Goal: Information Seeking & Learning: Learn about a topic

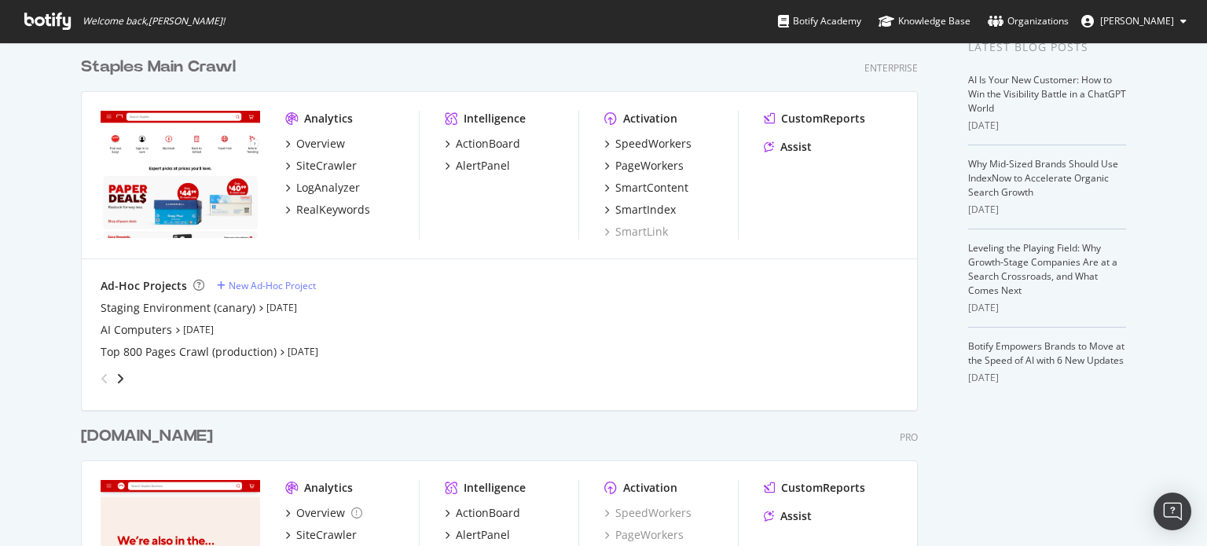
scroll to position [345, 0]
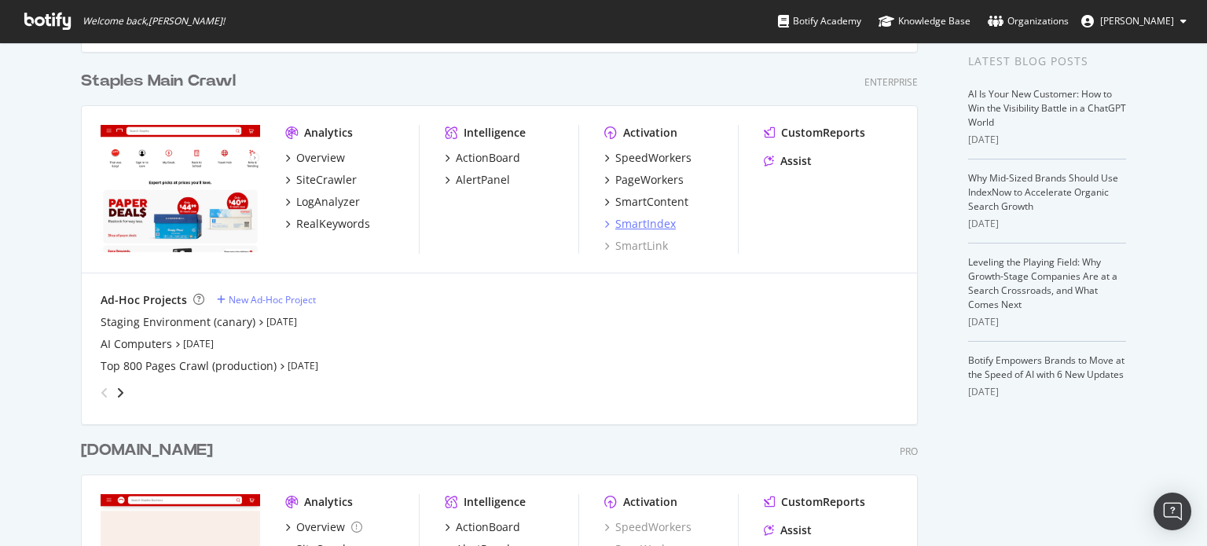
click at [667, 222] on div "SmartIndex" at bounding box center [646, 224] width 61 height 16
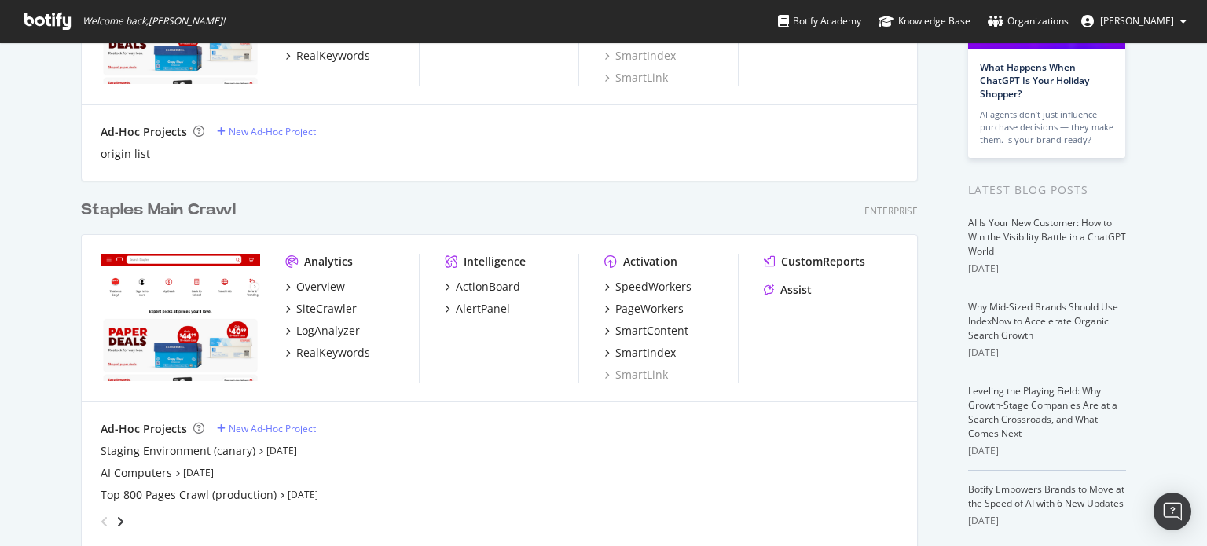
scroll to position [236, 0]
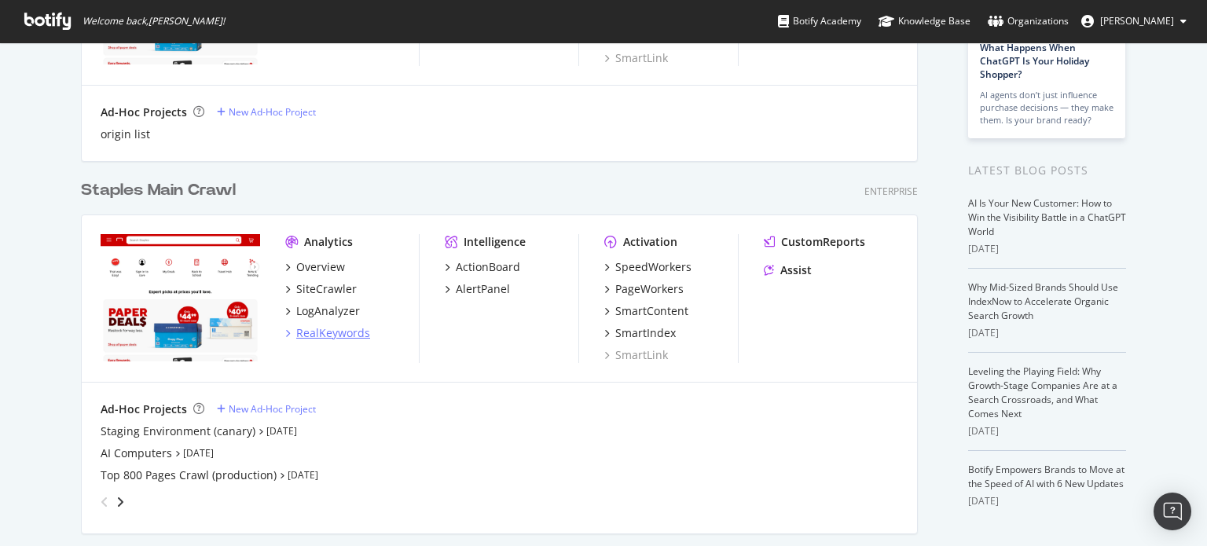
click at [318, 330] on div "RealKeywords" at bounding box center [333, 333] width 74 height 16
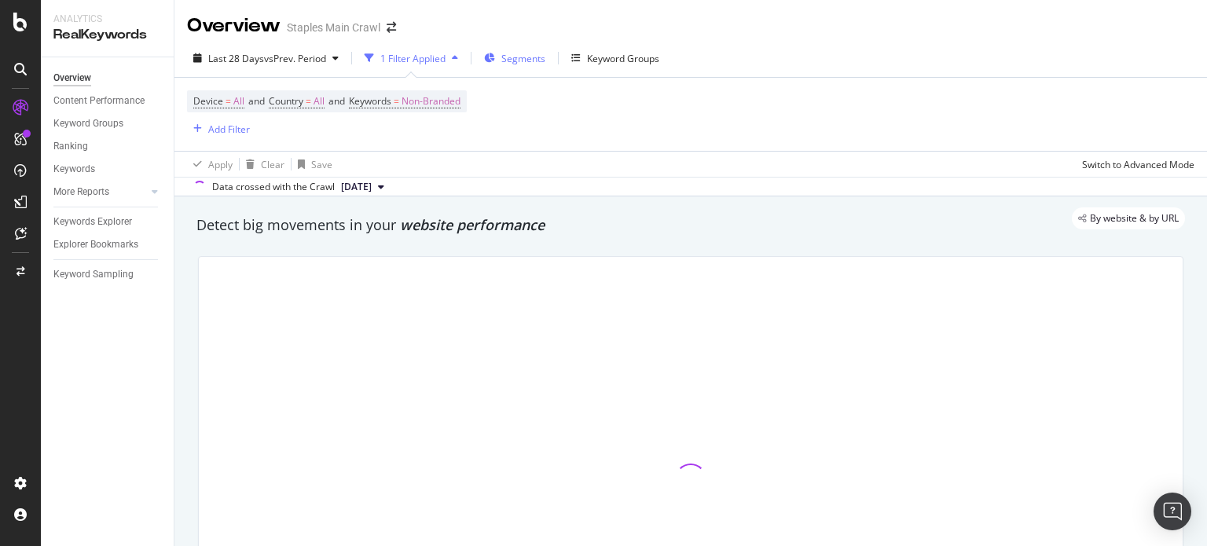
click at [524, 59] on span "Segments" at bounding box center [524, 58] width 44 height 13
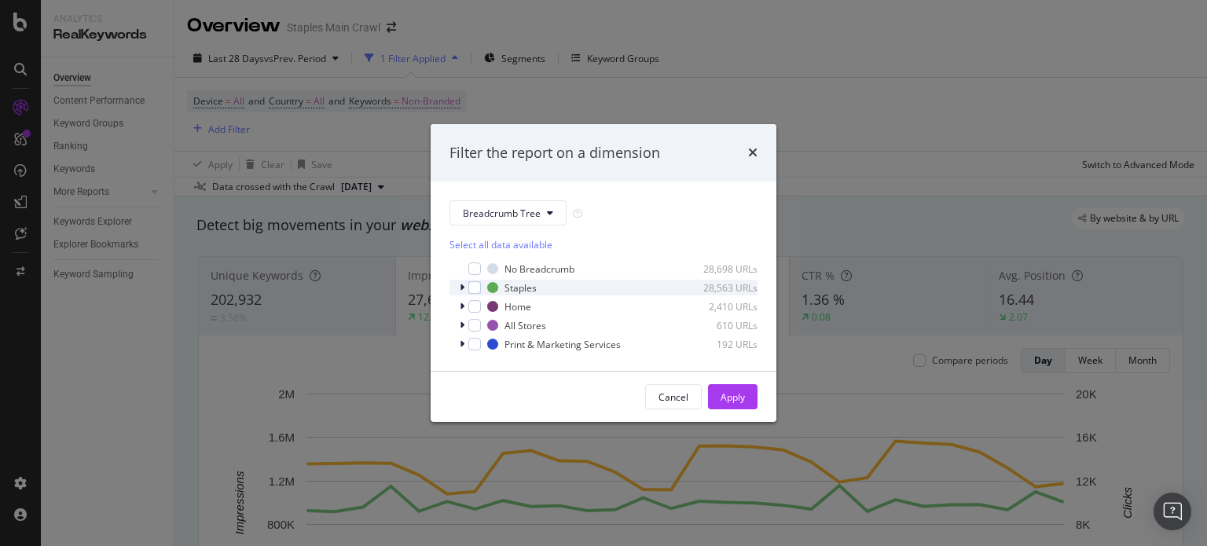
click at [462, 288] on icon "modal" at bounding box center [462, 287] width 5 height 9
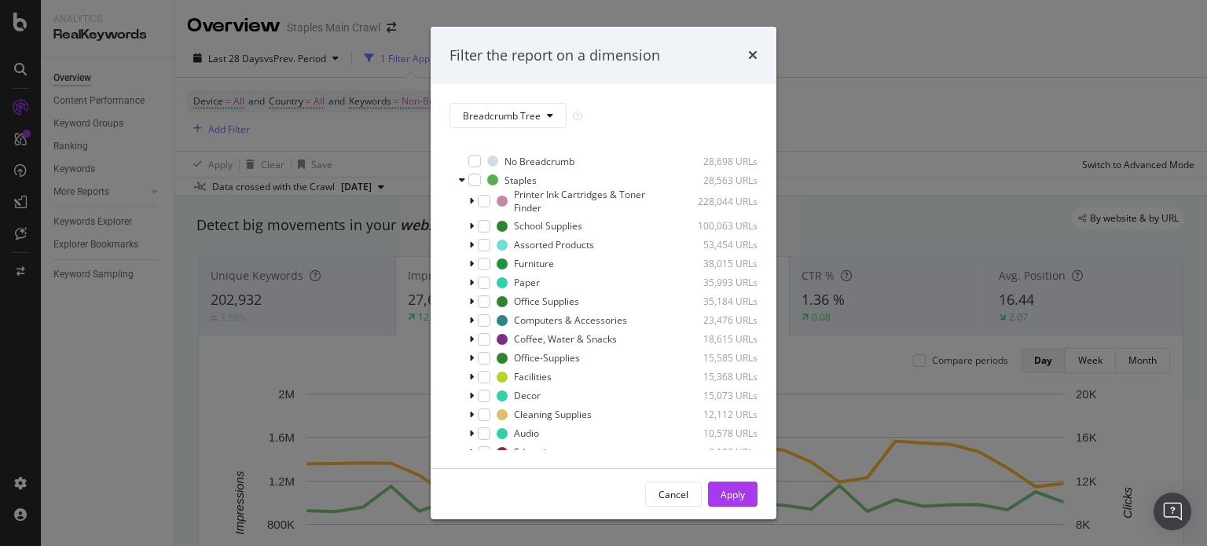
scroll to position [12, 0]
click at [472, 414] on icon "modal" at bounding box center [471, 413] width 5 height 9
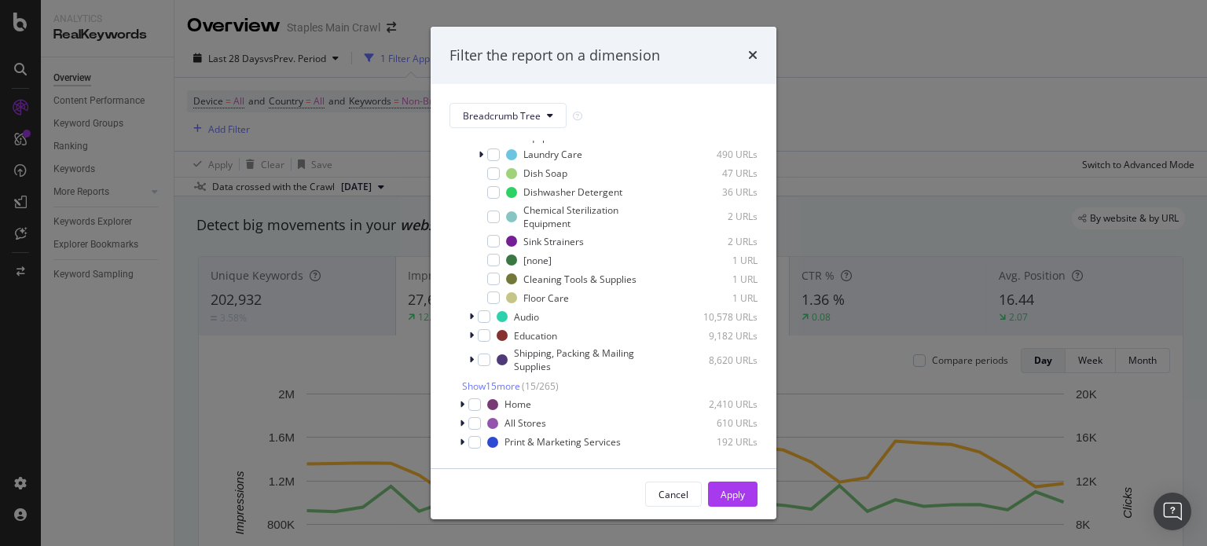
scroll to position [421, 0]
click at [502, 381] on span "Show 15 more" at bounding box center [491, 386] width 58 height 13
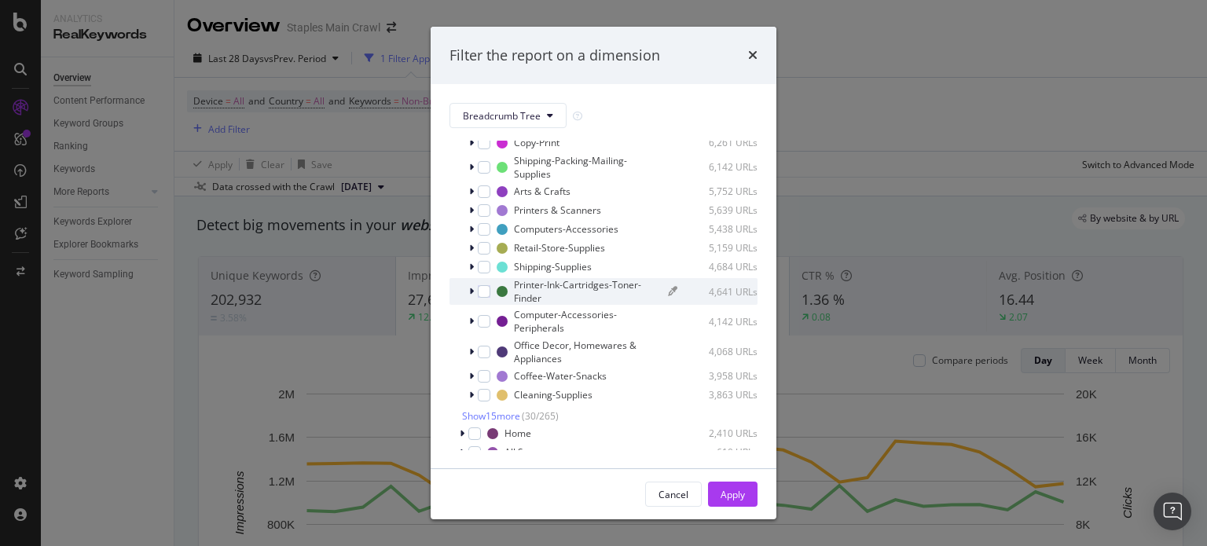
scroll to position [761, 0]
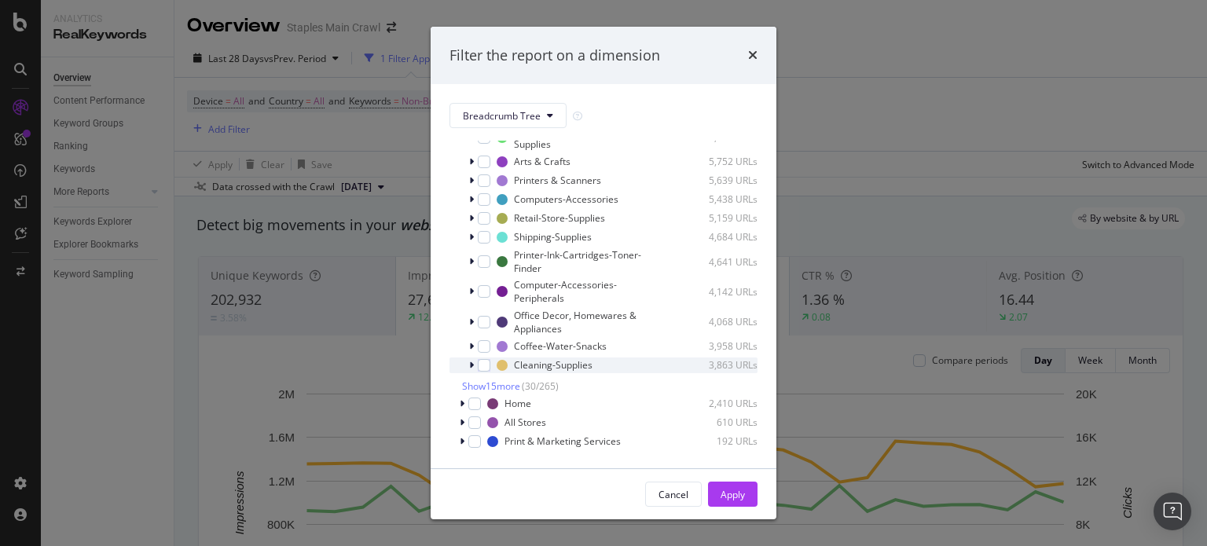
click at [475, 364] on div "modal" at bounding box center [473, 366] width 9 height 16
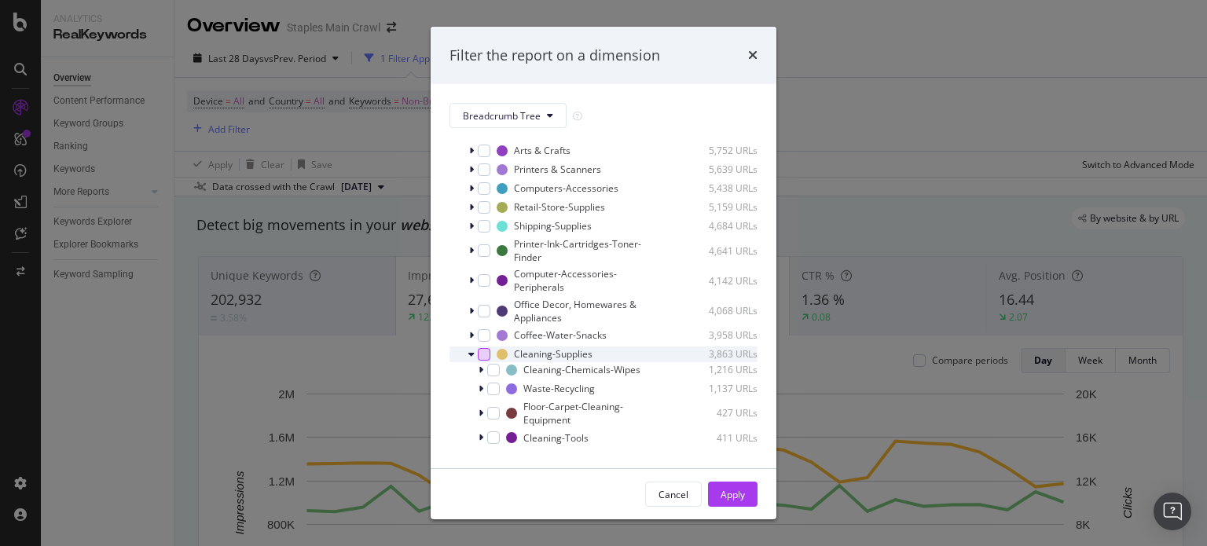
click at [480, 361] on div "modal" at bounding box center [484, 354] width 13 height 13
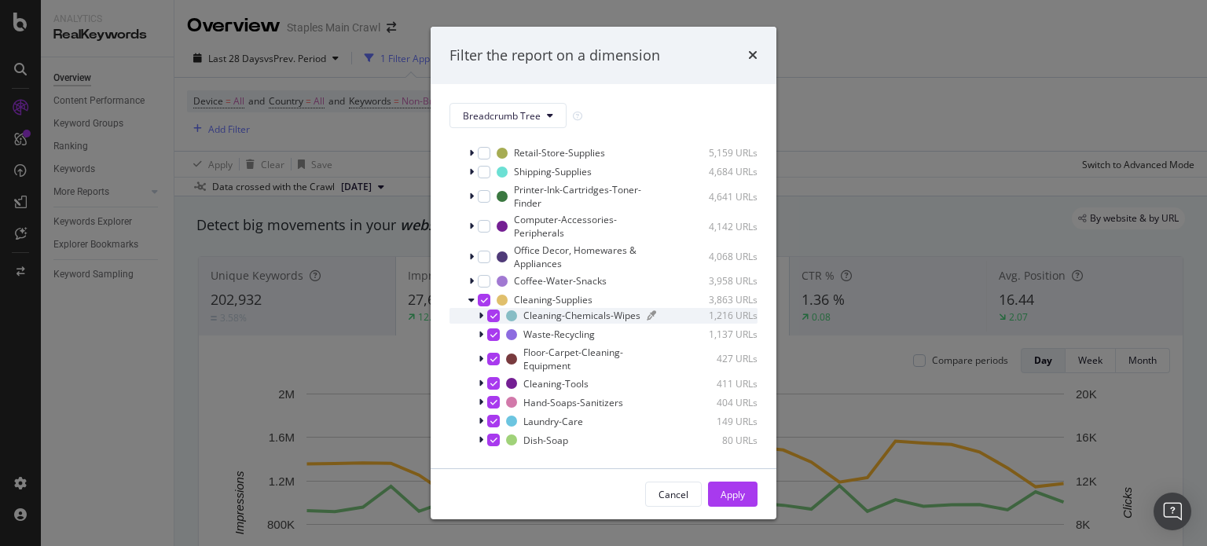
scroll to position [840, 0]
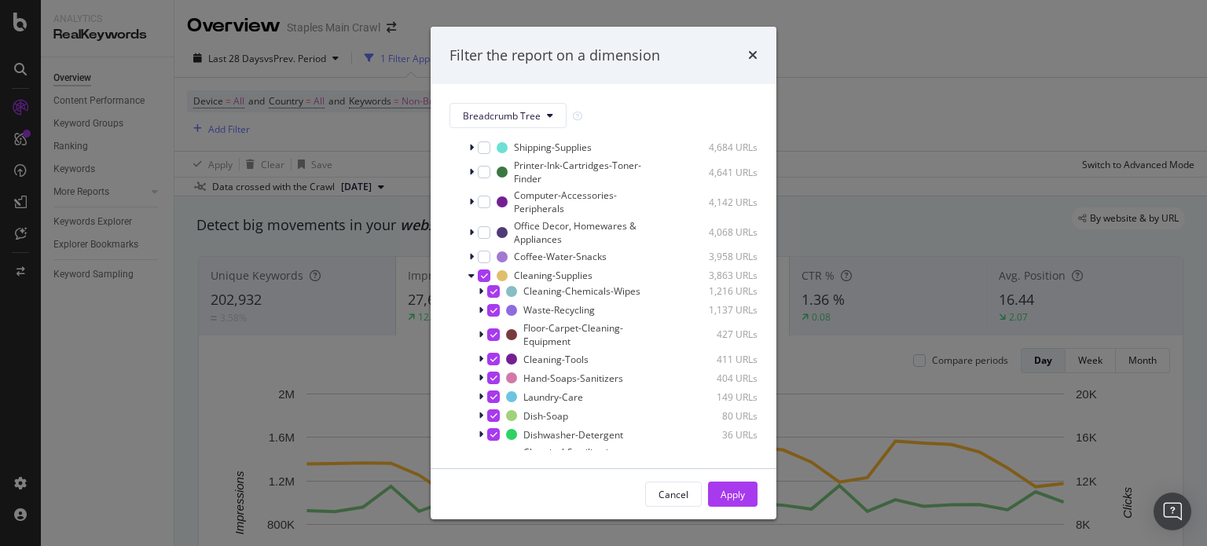
click at [119, 222] on div "Filter the report on a dimension Breadcrumb Tree Select all data available No B…" at bounding box center [603, 273] width 1207 height 546
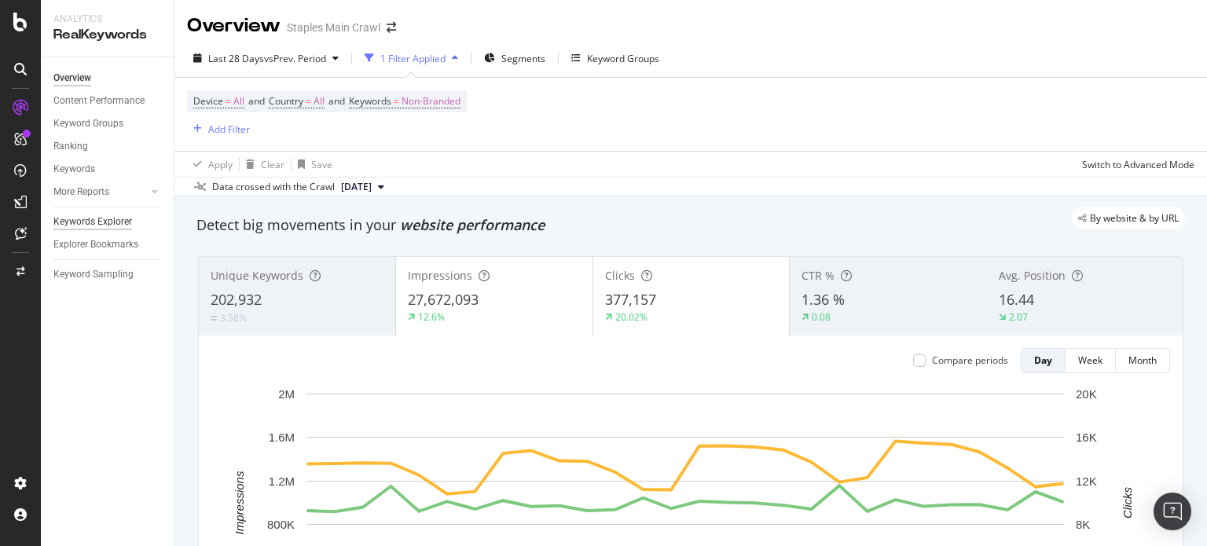
click at [110, 220] on div "Keywords Explorer" at bounding box center [92, 222] width 79 height 17
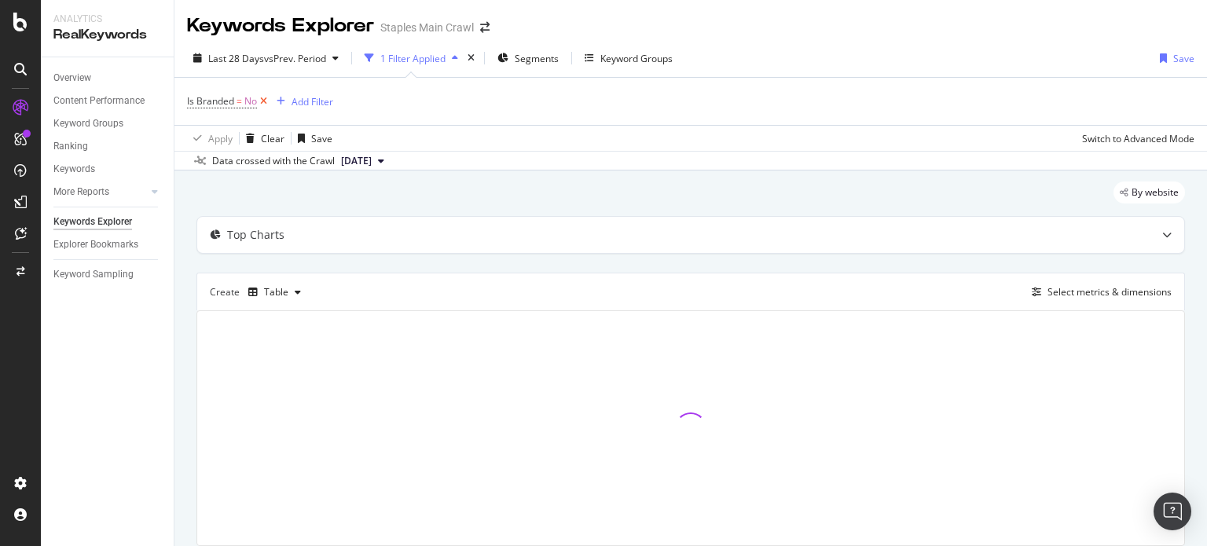
click at [259, 100] on icon at bounding box center [263, 102] width 13 height 16
click at [490, 54] on span "Segments" at bounding box center [485, 58] width 44 height 13
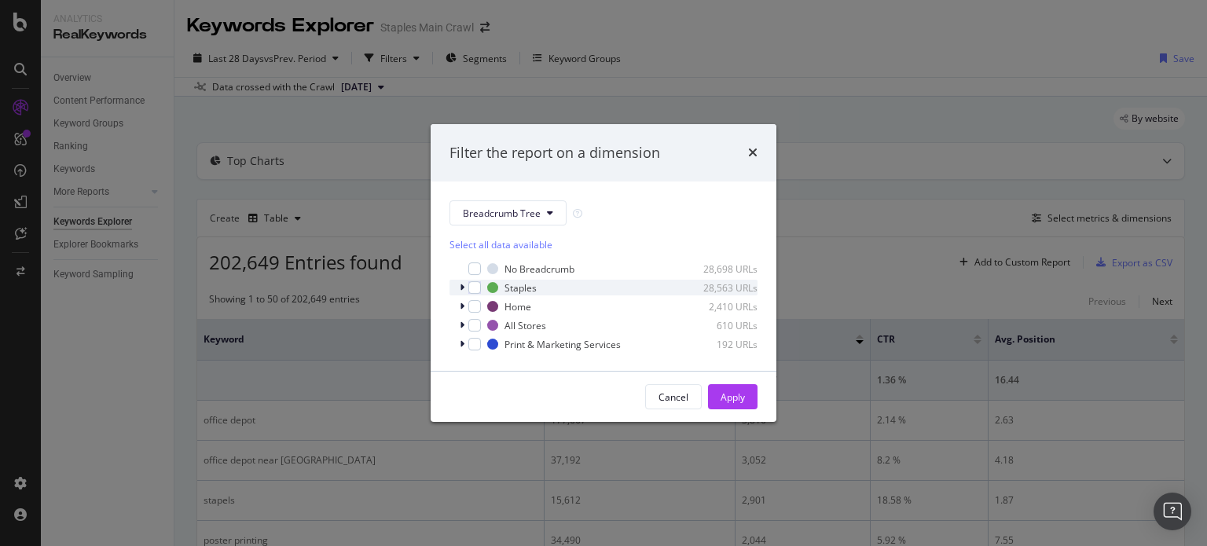
click at [465, 285] on div "modal" at bounding box center [463, 288] width 9 height 16
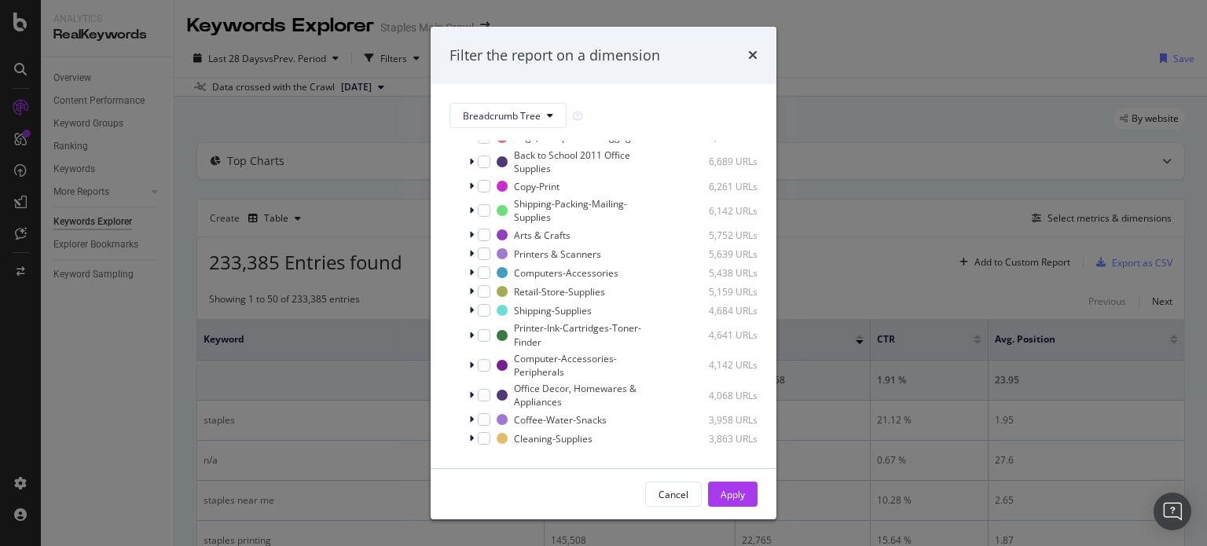
scroll to position [465, 0]
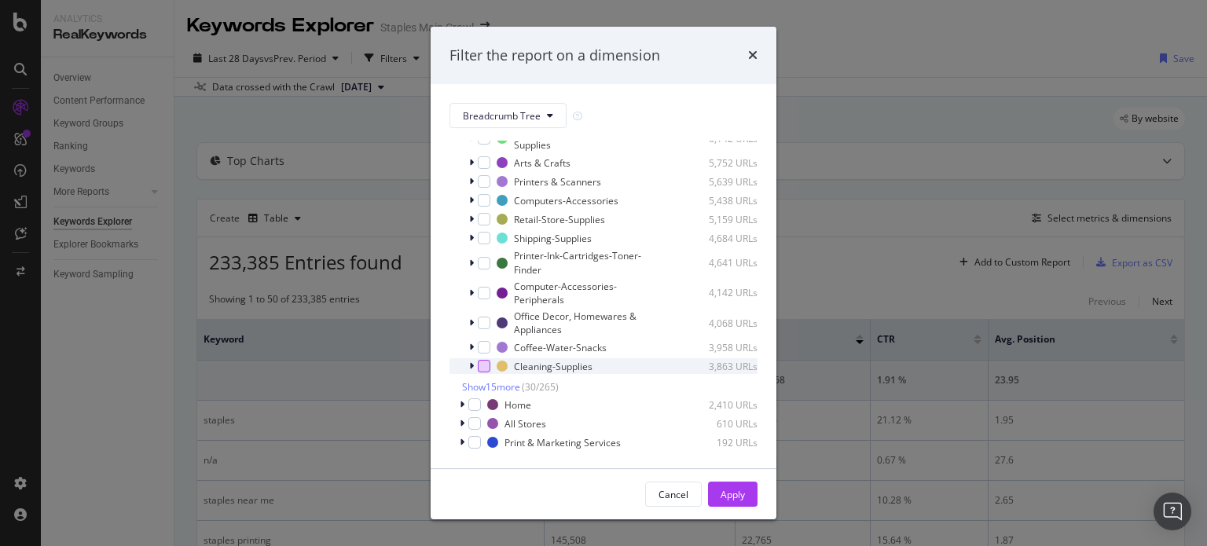
click at [484, 364] on div "modal" at bounding box center [484, 366] width 13 height 13
click at [731, 504] on div "Apply" at bounding box center [733, 495] width 24 height 24
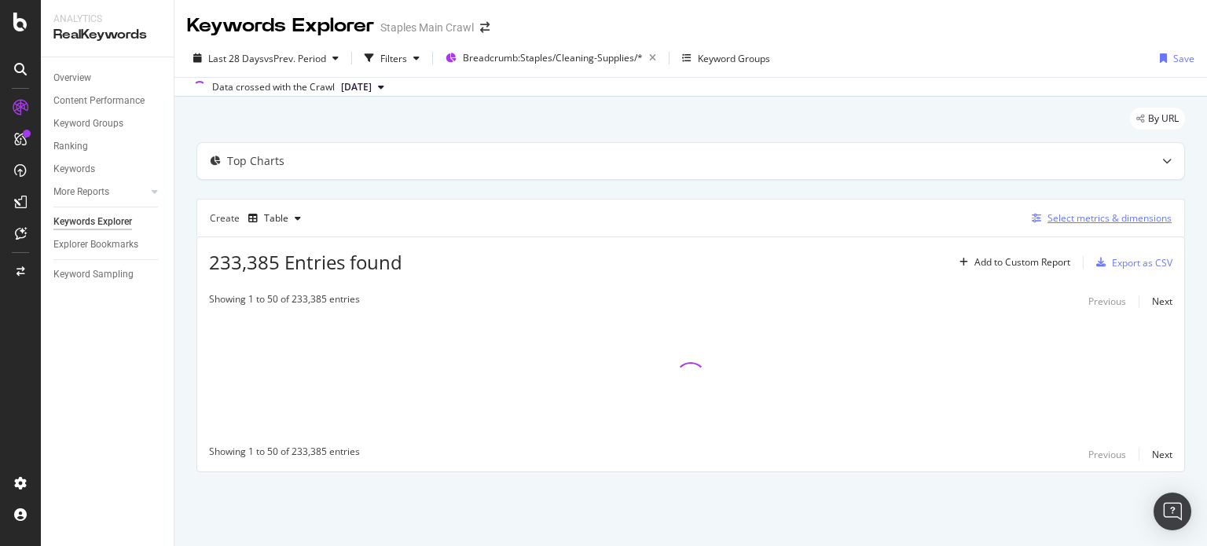
click at [1100, 218] on div "Select metrics & dimensions" at bounding box center [1110, 217] width 124 height 13
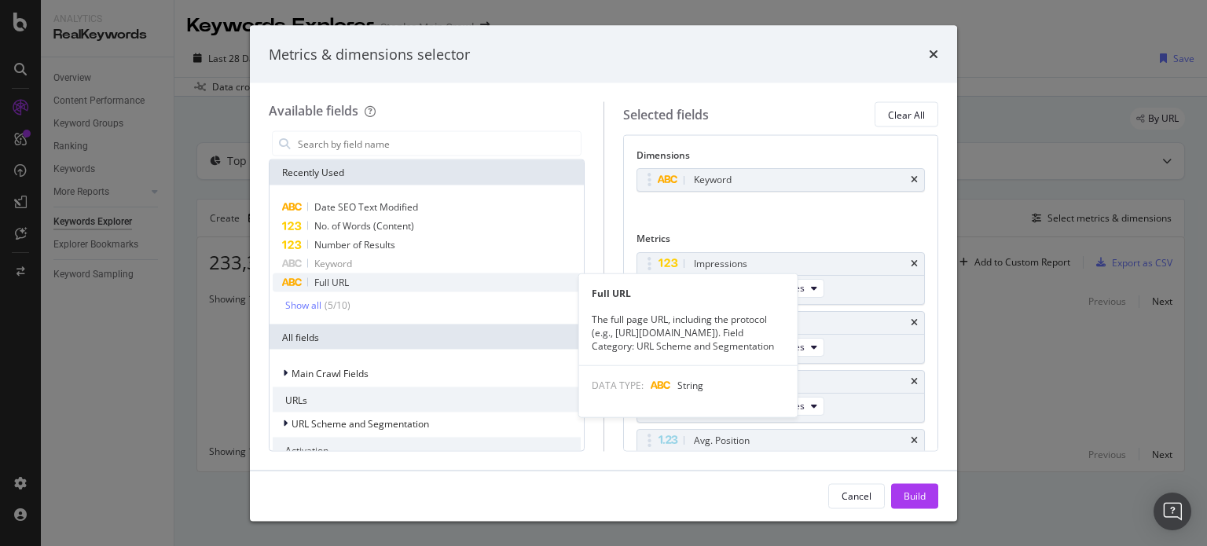
click at [341, 282] on span "Full URL" at bounding box center [331, 282] width 35 height 13
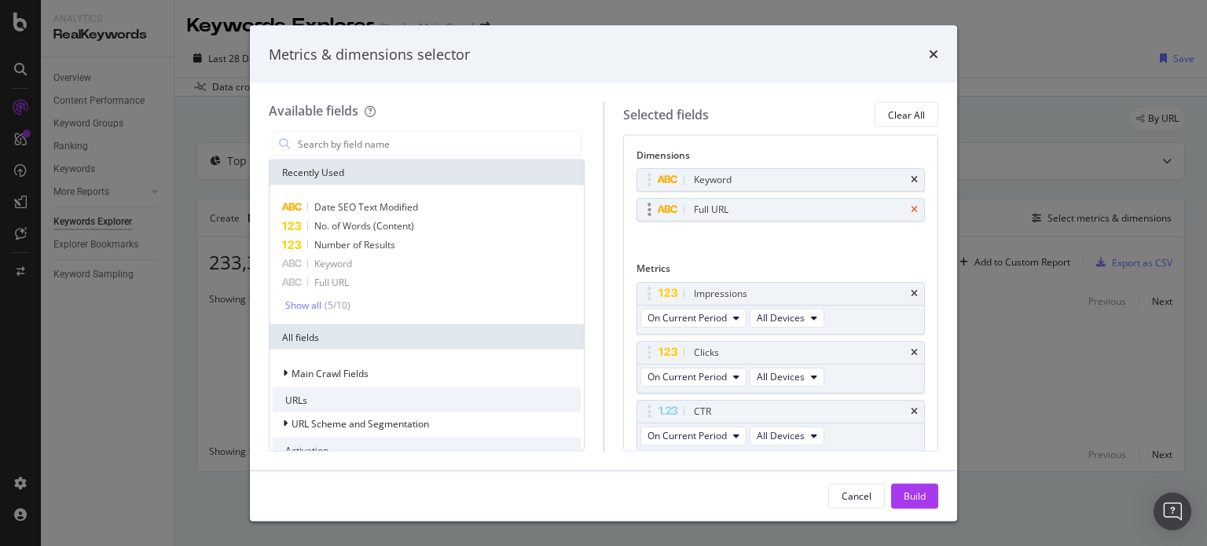
click at [911, 181] on icon "times" at bounding box center [914, 179] width 7 height 9
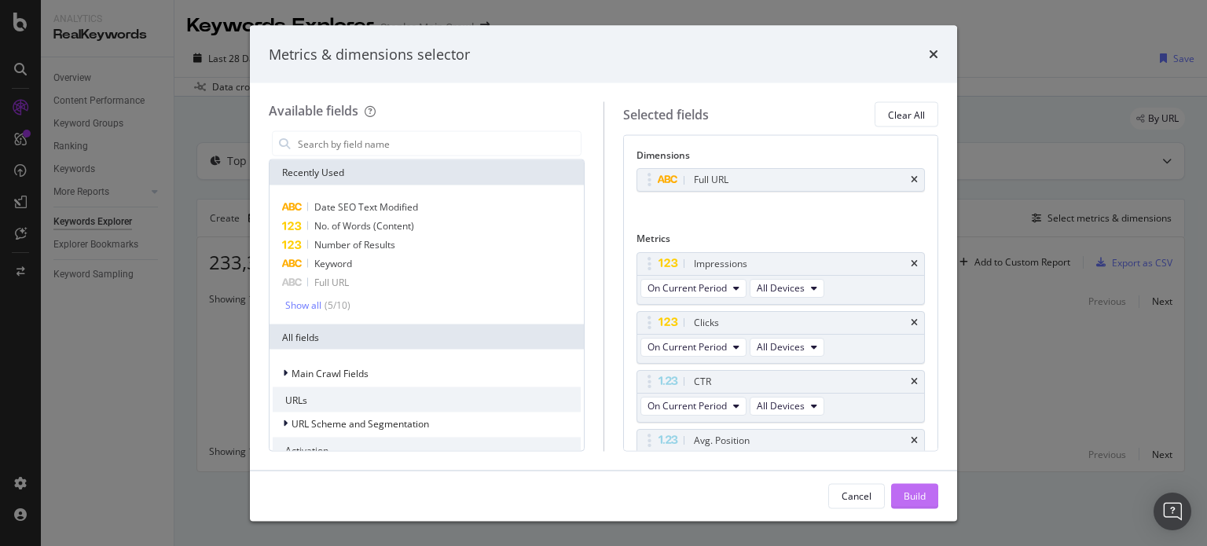
click at [920, 501] on div "Build" at bounding box center [915, 495] width 22 height 13
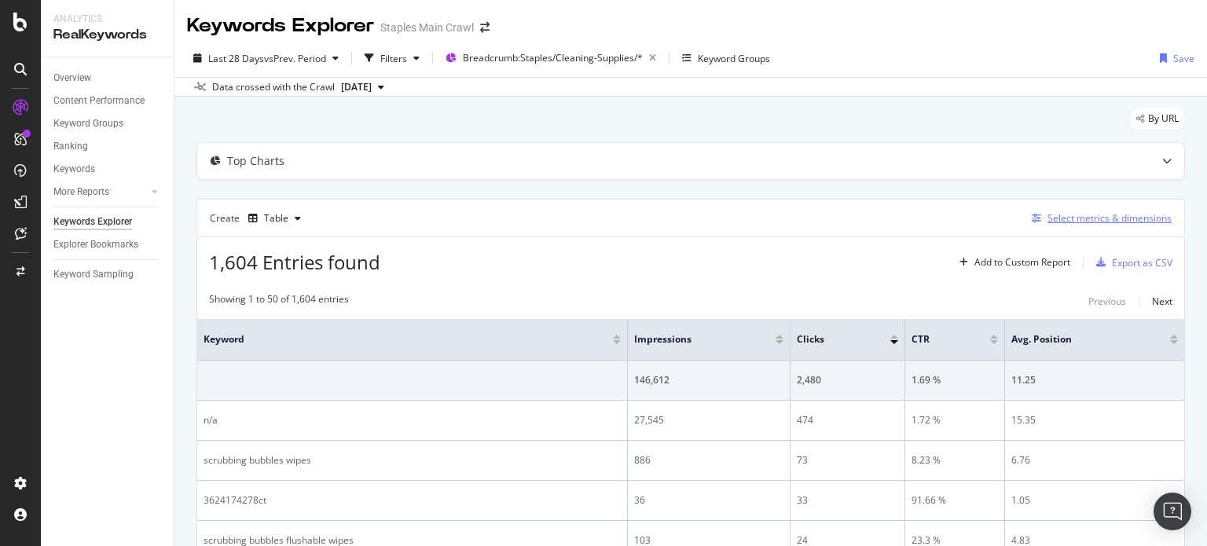
click at [1108, 219] on div "Select metrics & dimensions" at bounding box center [1110, 217] width 124 height 13
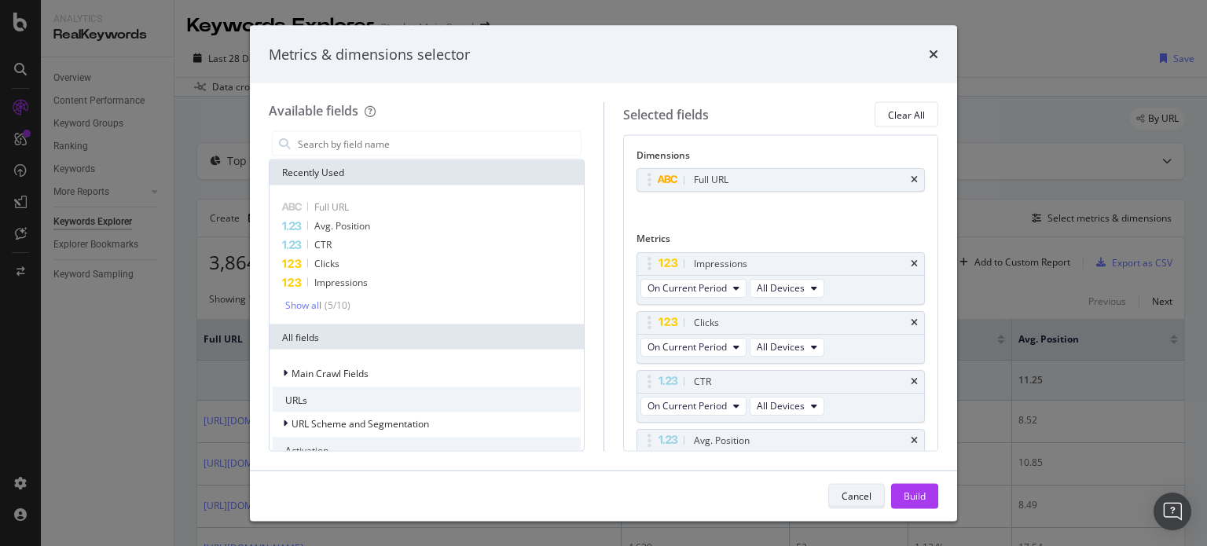
click at [864, 492] on div "Cancel" at bounding box center [857, 495] width 30 height 13
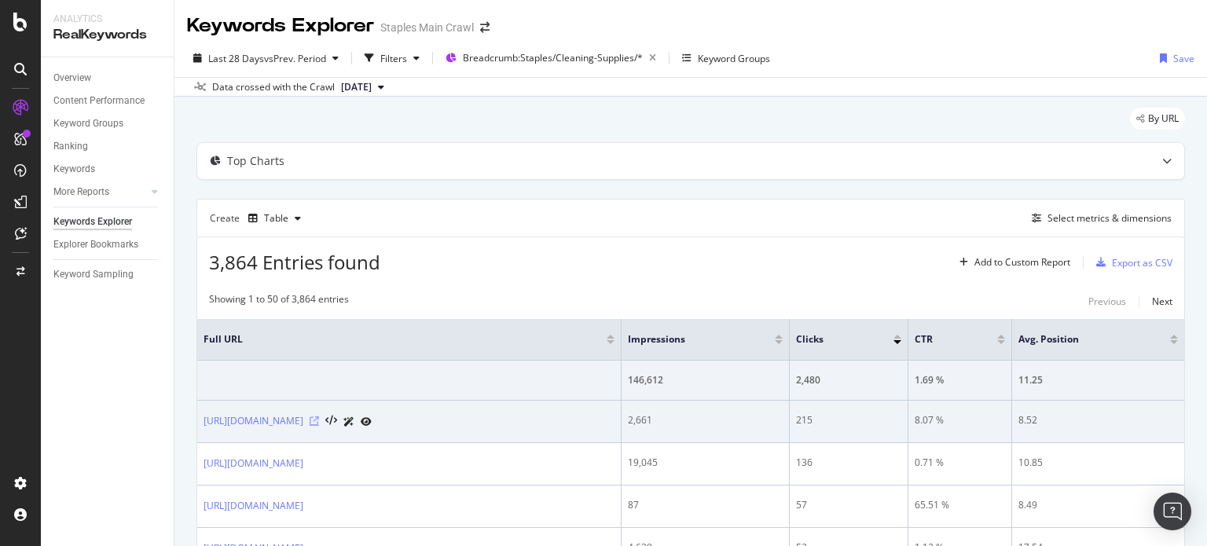
click at [319, 426] on icon at bounding box center [314, 421] width 9 height 9
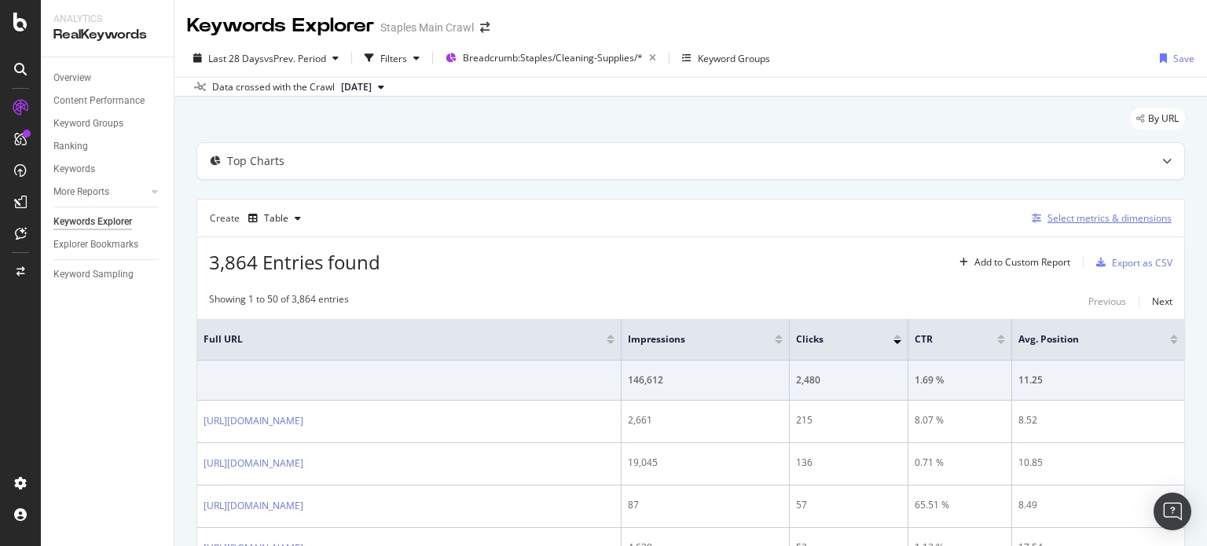
click at [1086, 216] on div "Select metrics & dimensions" at bounding box center [1110, 217] width 124 height 13
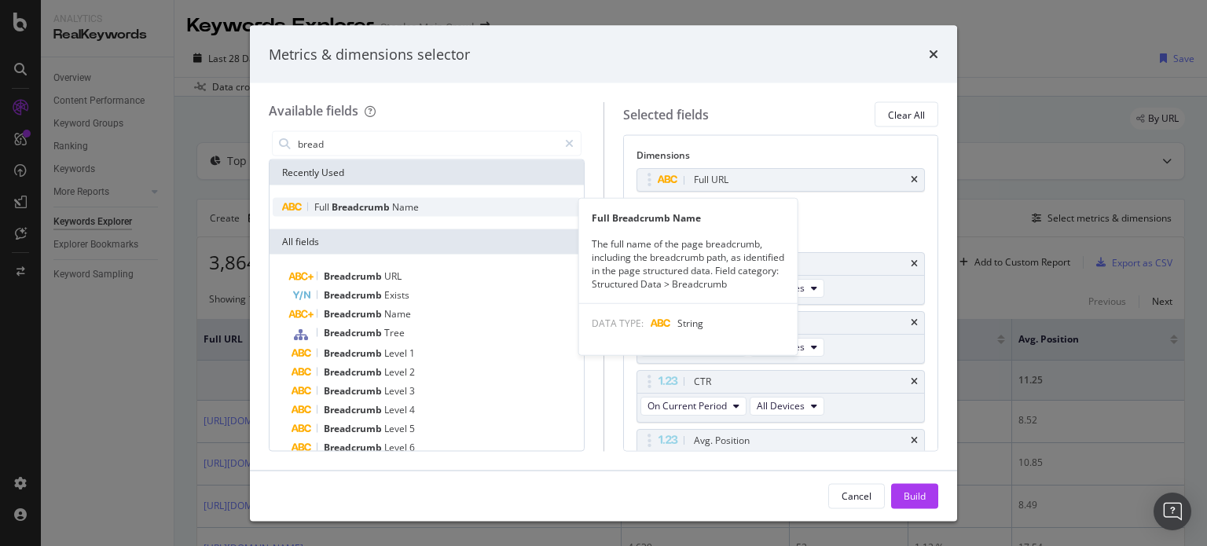
type input "bread"
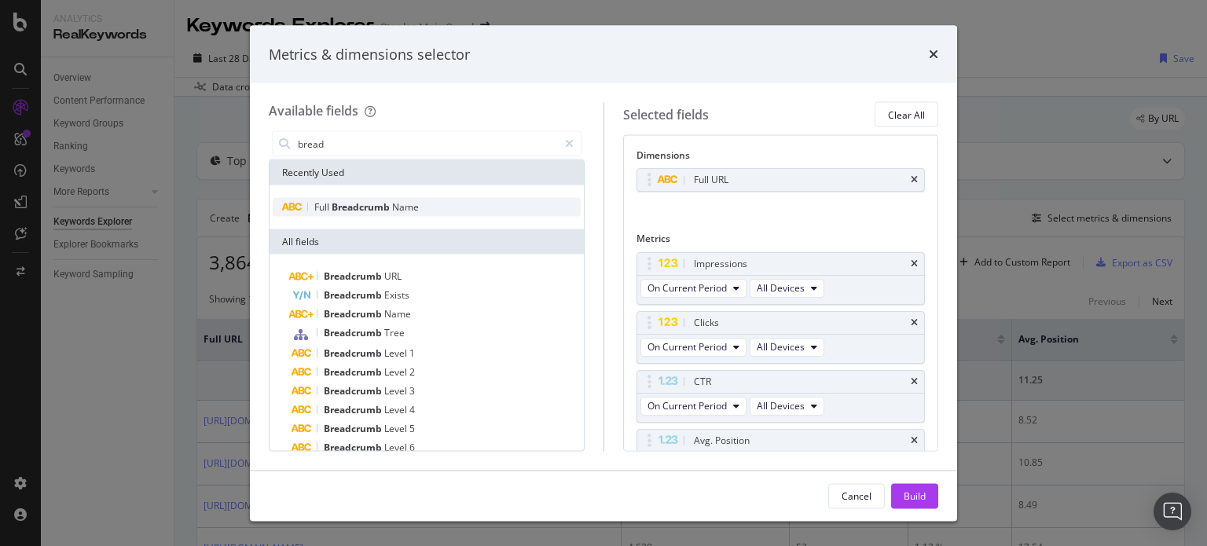
click at [399, 207] on span "Name" at bounding box center [405, 206] width 27 height 13
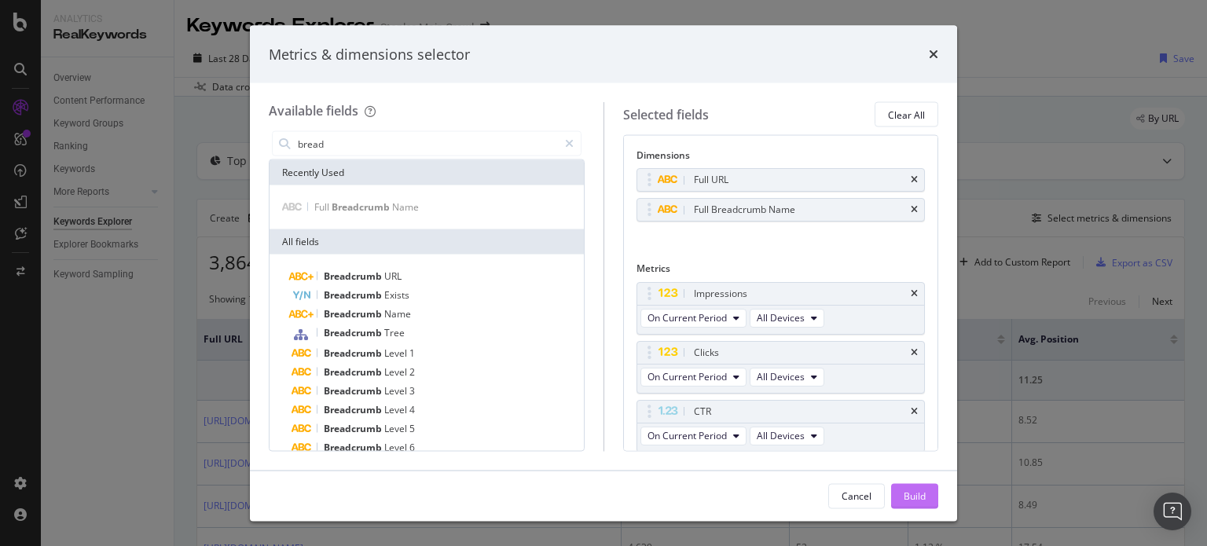
click at [924, 496] on div "Build" at bounding box center [915, 495] width 22 height 13
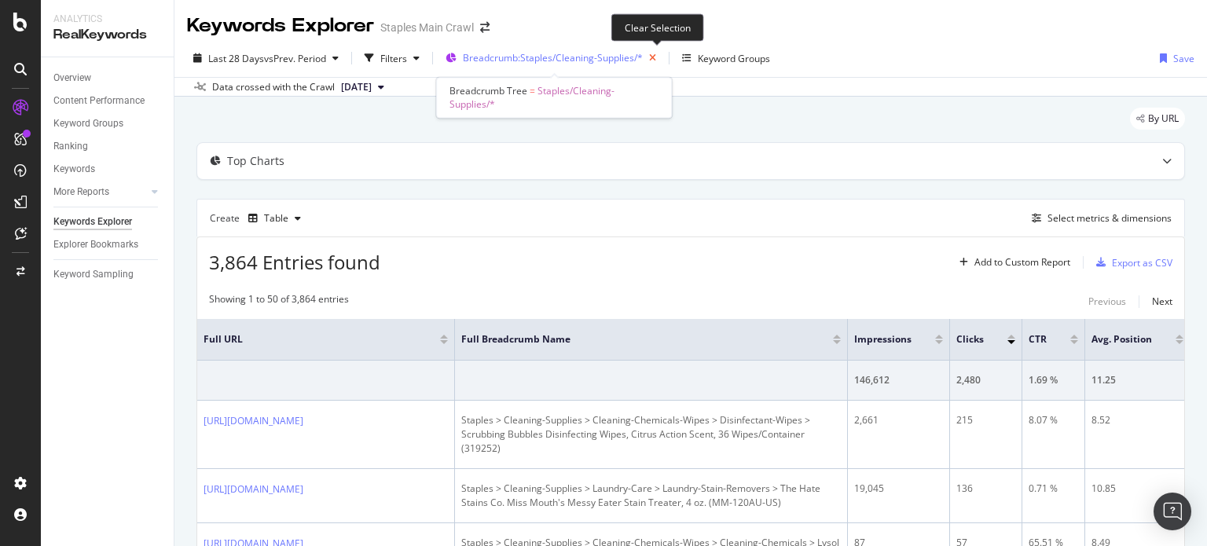
click at [656, 57] on icon "button" at bounding box center [653, 58] width 20 height 22
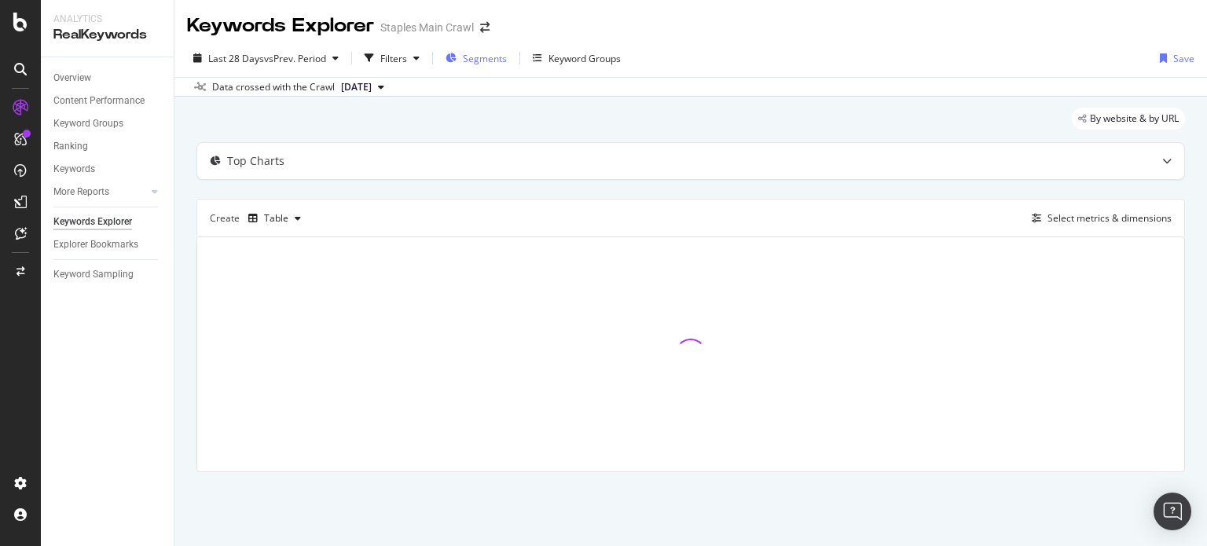
click at [494, 58] on span "Segments" at bounding box center [485, 58] width 44 height 13
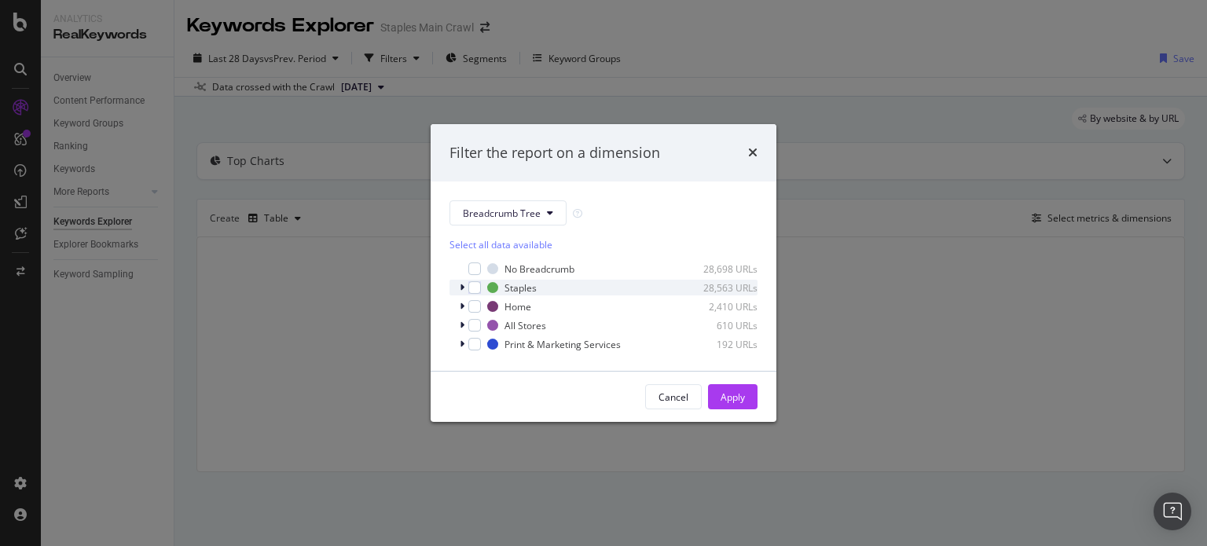
click at [462, 288] on icon "modal" at bounding box center [462, 287] width 5 height 9
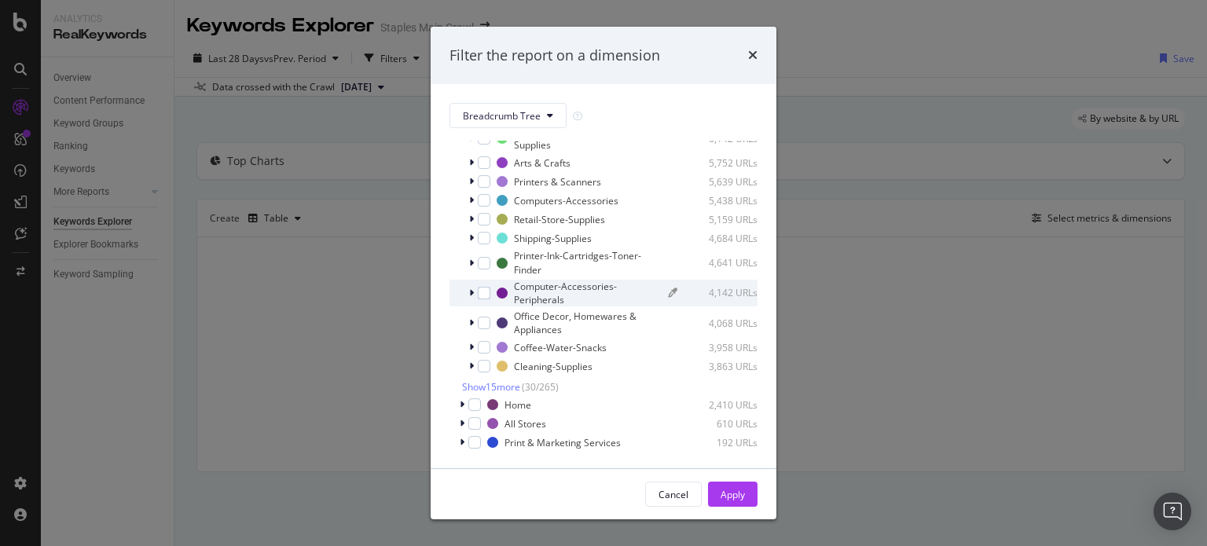
scroll to position [465, 0]
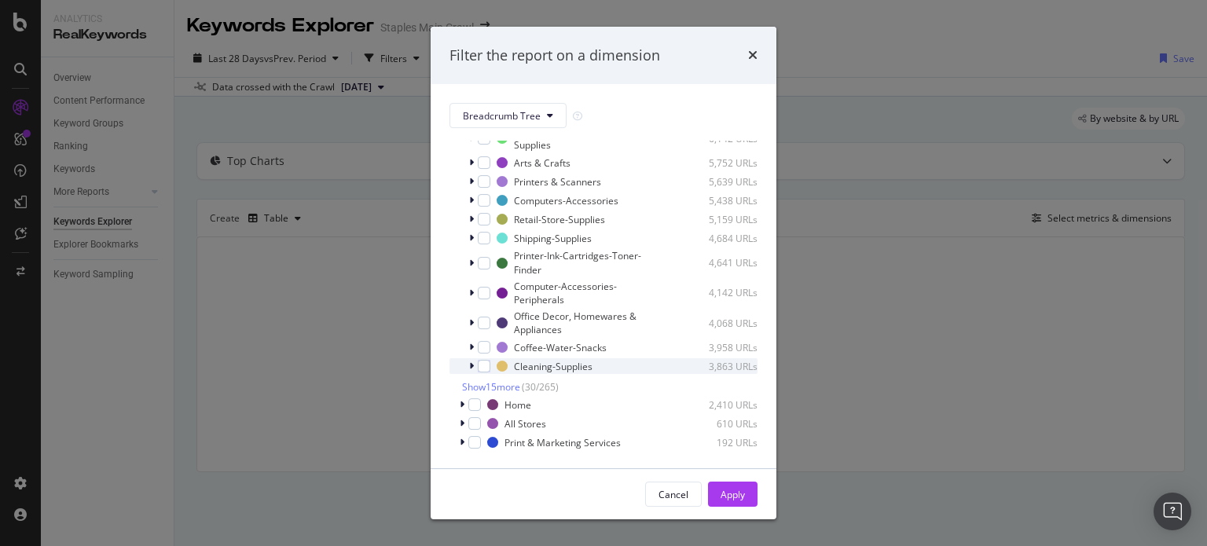
click at [472, 367] on icon "modal" at bounding box center [471, 366] width 5 height 9
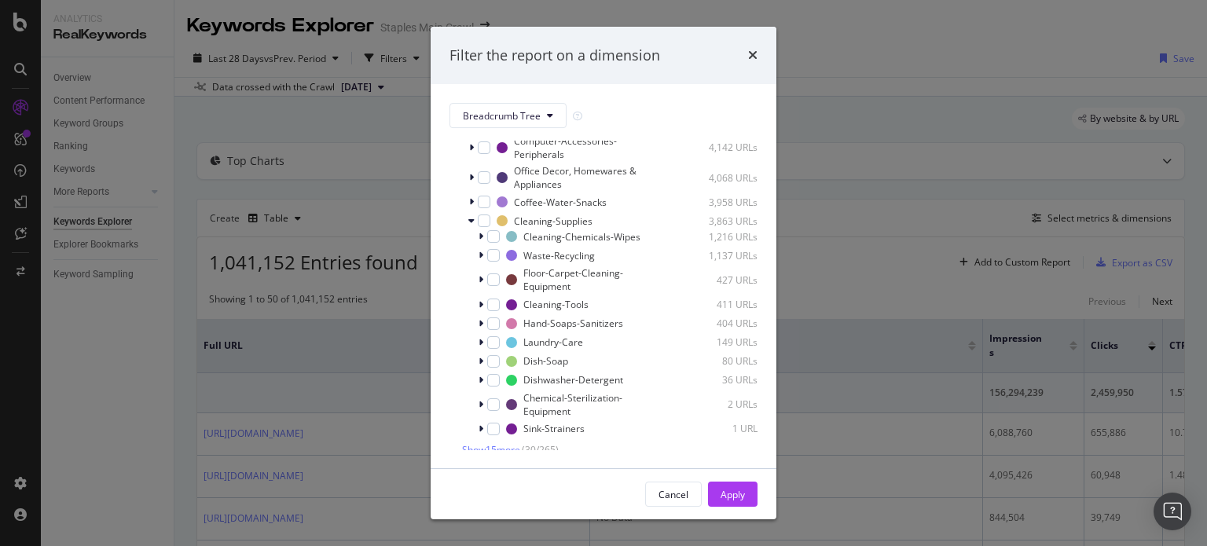
scroll to position [674, 0]
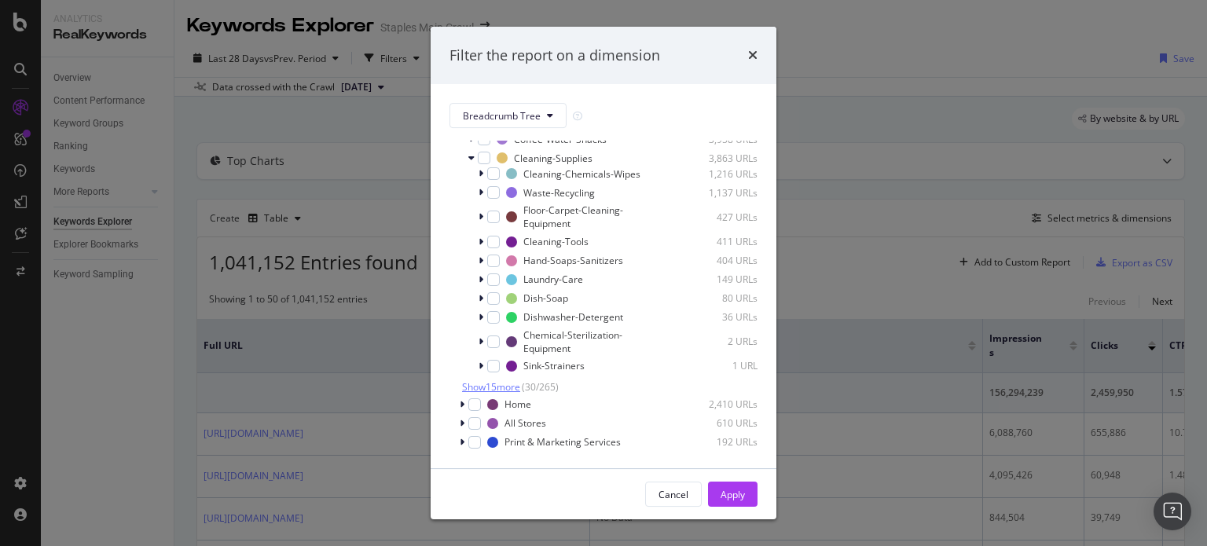
click at [513, 387] on span "Show 15 more" at bounding box center [491, 386] width 58 height 13
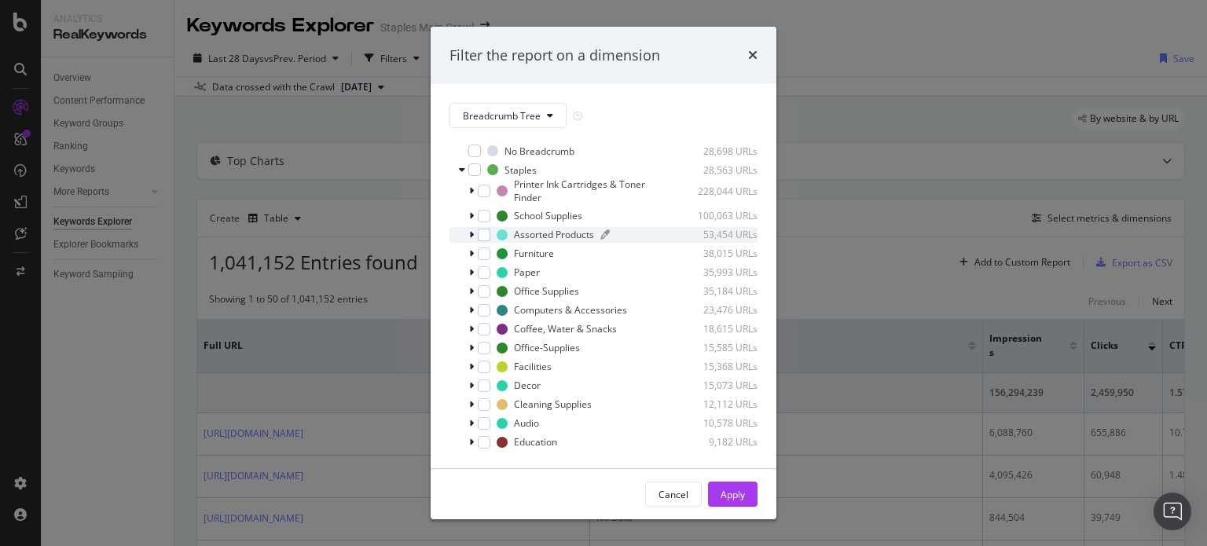
scroll to position [0, 0]
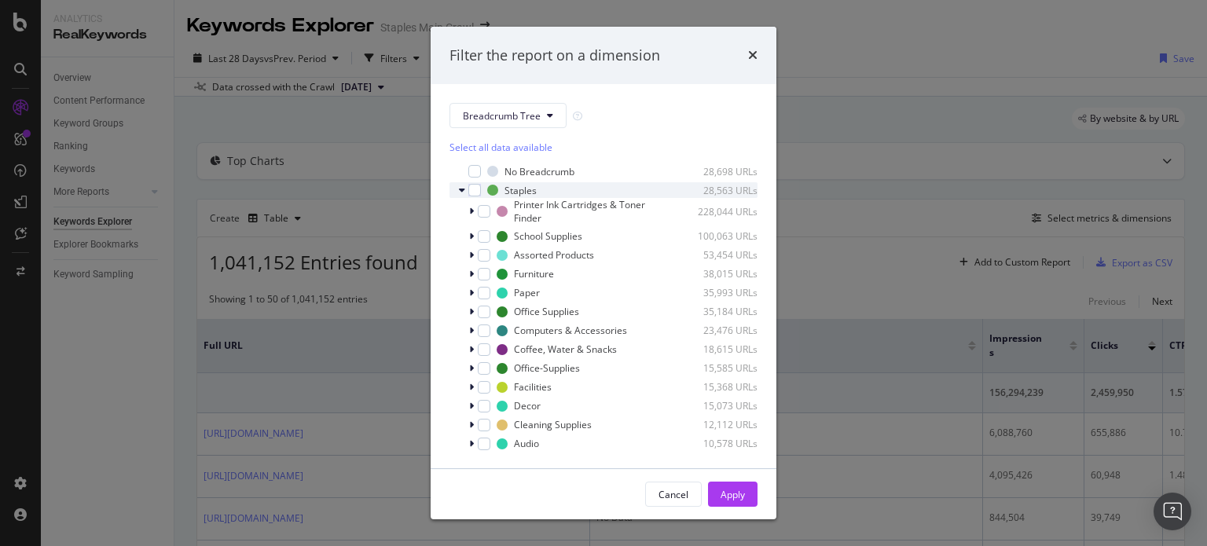
click at [459, 190] on icon "modal" at bounding box center [462, 190] width 6 height 9
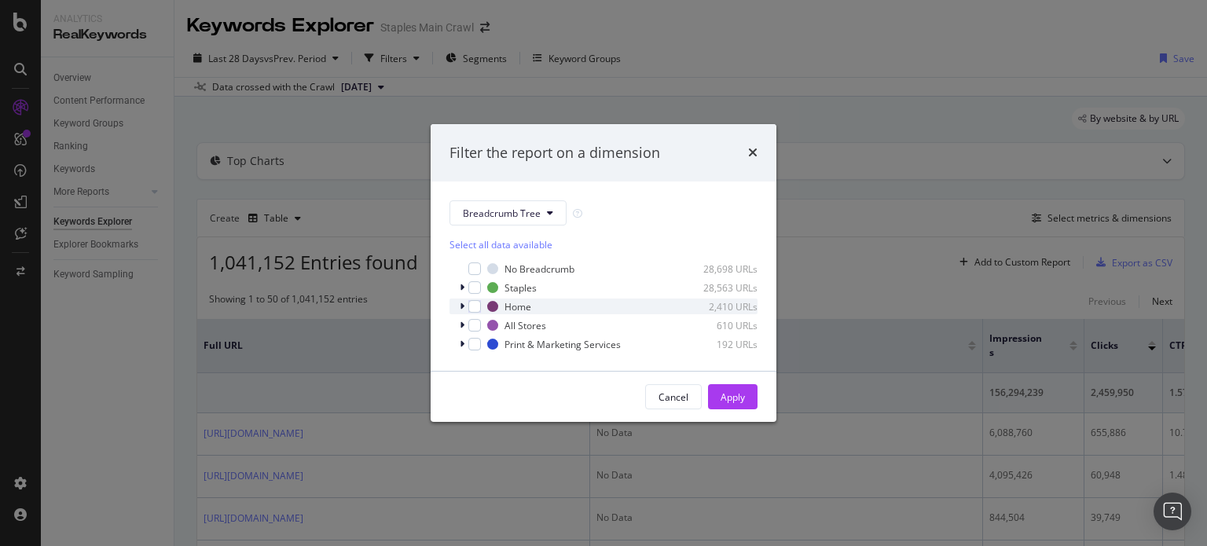
click at [462, 303] on icon "modal" at bounding box center [462, 306] width 5 height 9
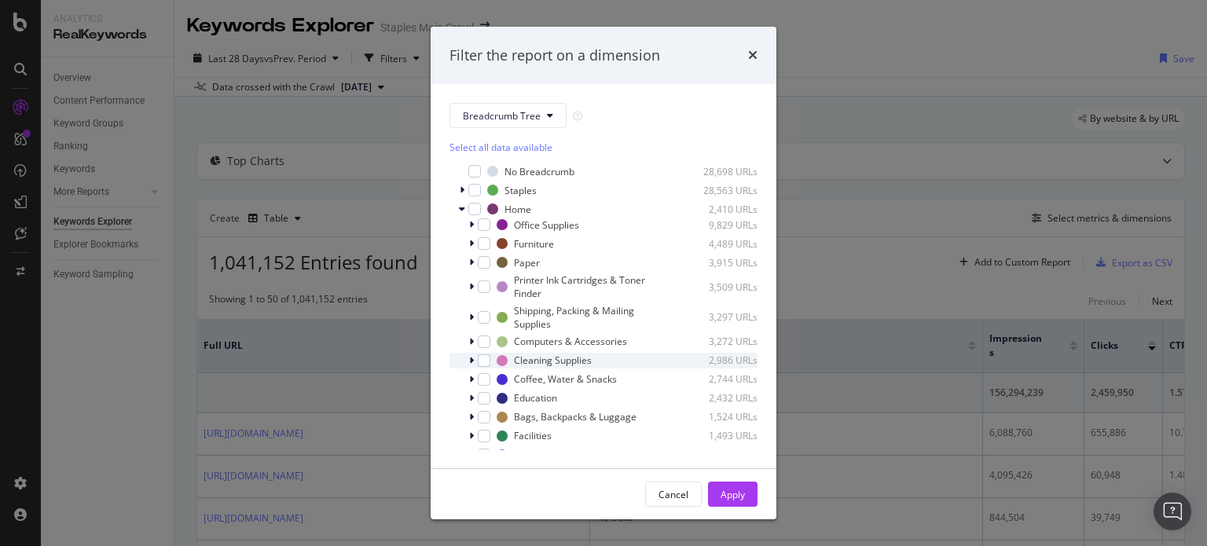
drag, startPoint x: 469, startPoint y: 361, endPoint x: 477, endPoint y: 361, distance: 8.6
click at [469, 361] on icon "modal" at bounding box center [471, 360] width 5 height 9
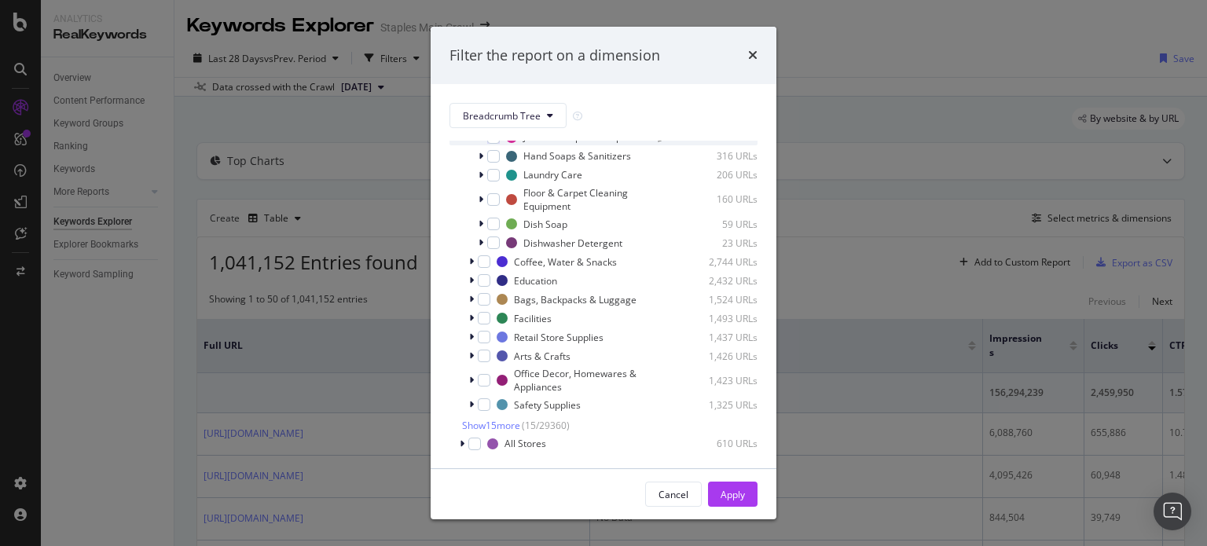
scroll to position [314, 0]
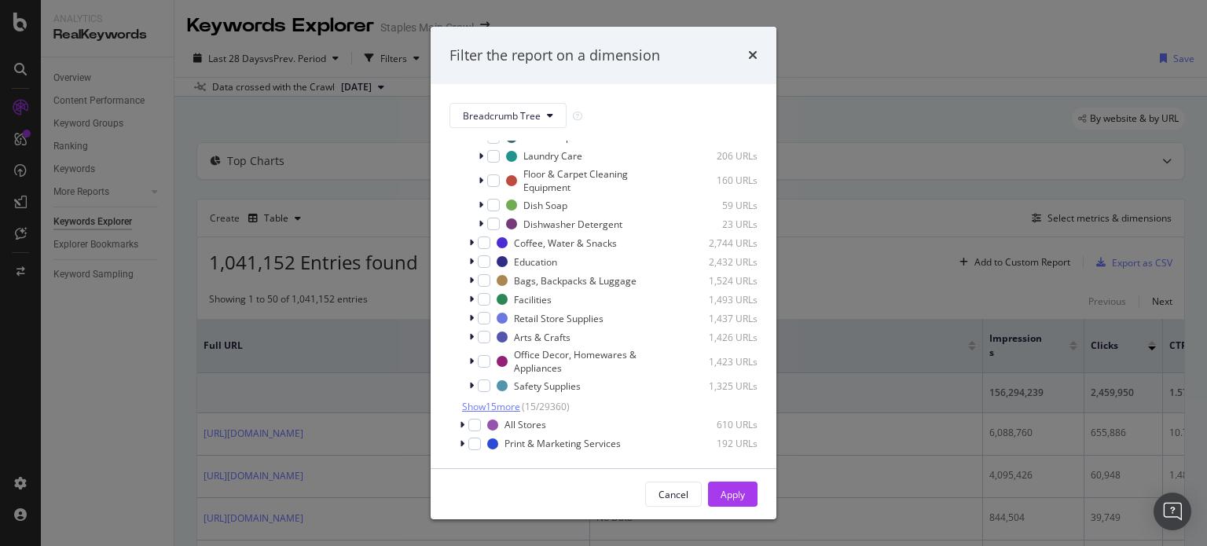
click at [508, 414] on span "Show 15 more" at bounding box center [491, 407] width 58 height 13
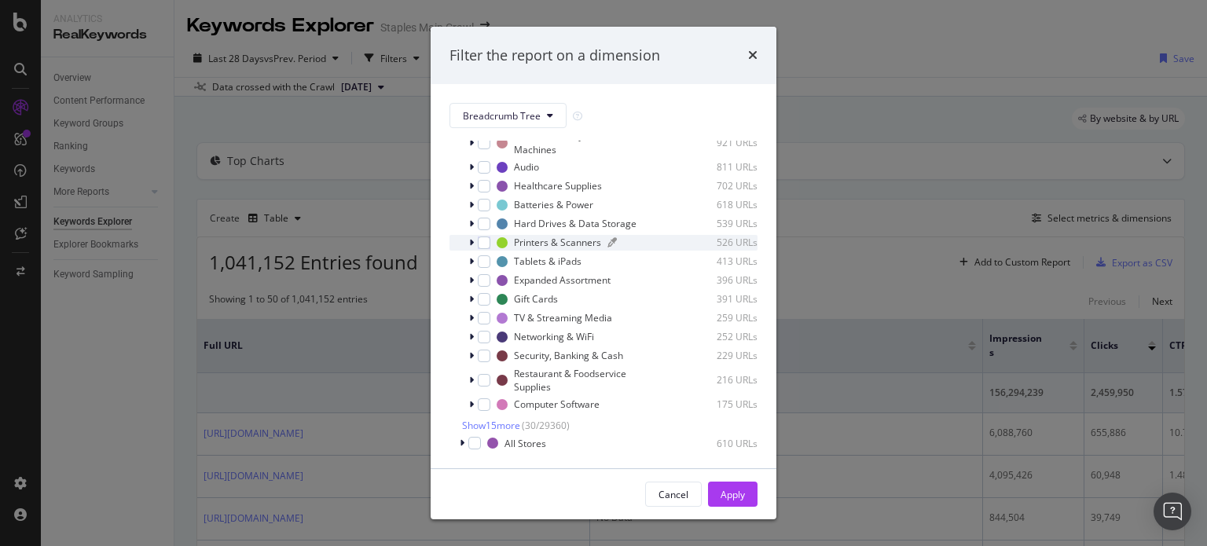
scroll to position [629, 0]
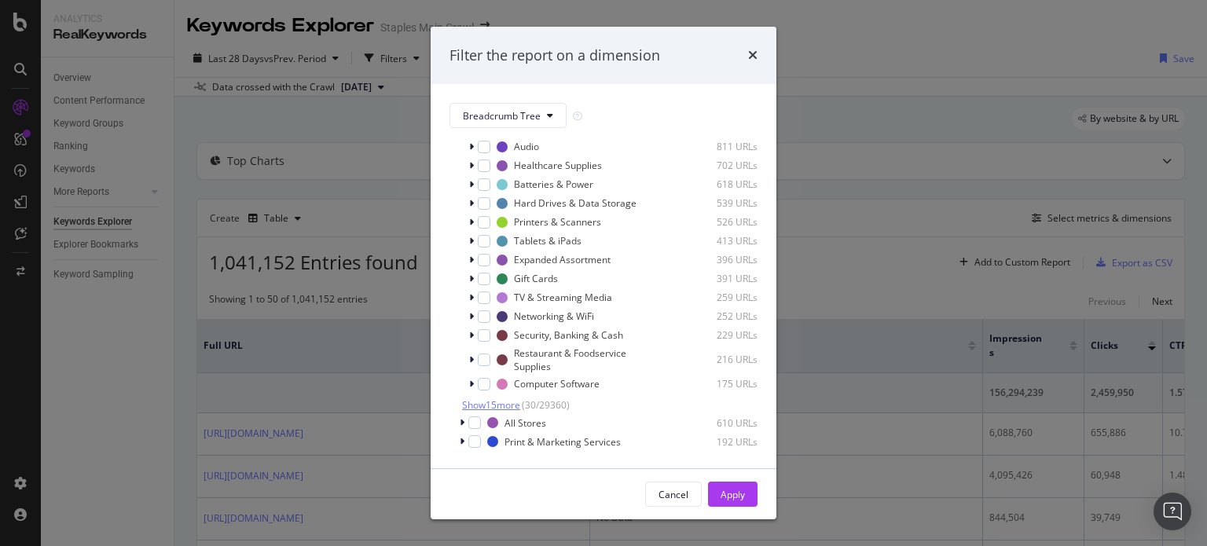
click at [509, 412] on span "Show 15 more" at bounding box center [491, 405] width 58 height 13
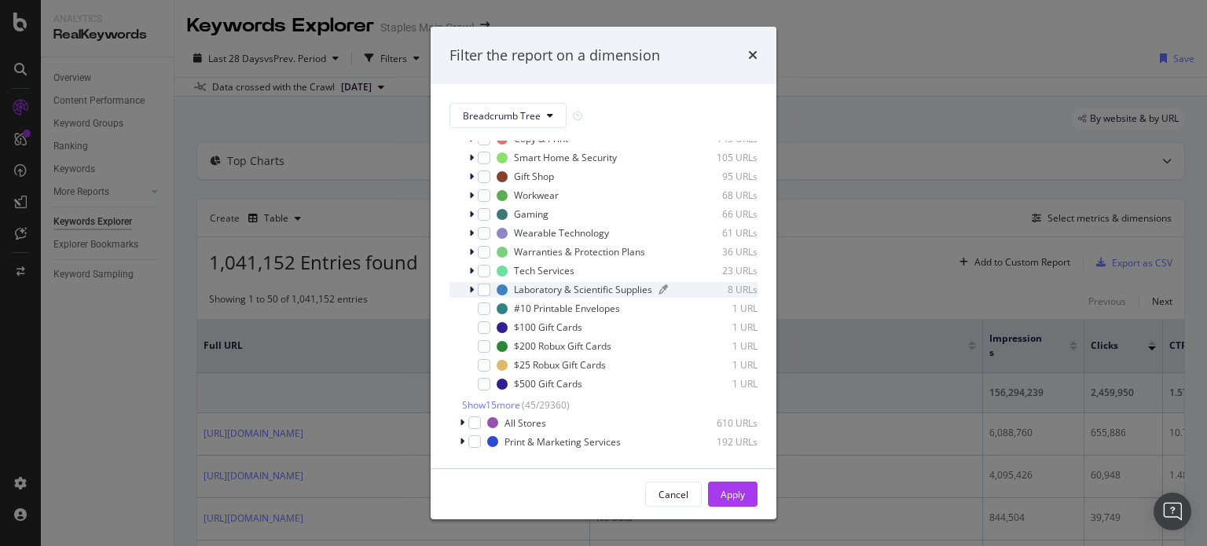
scroll to position [938, 0]
click at [518, 401] on span "Show 15 more" at bounding box center [491, 405] width 58 height 13
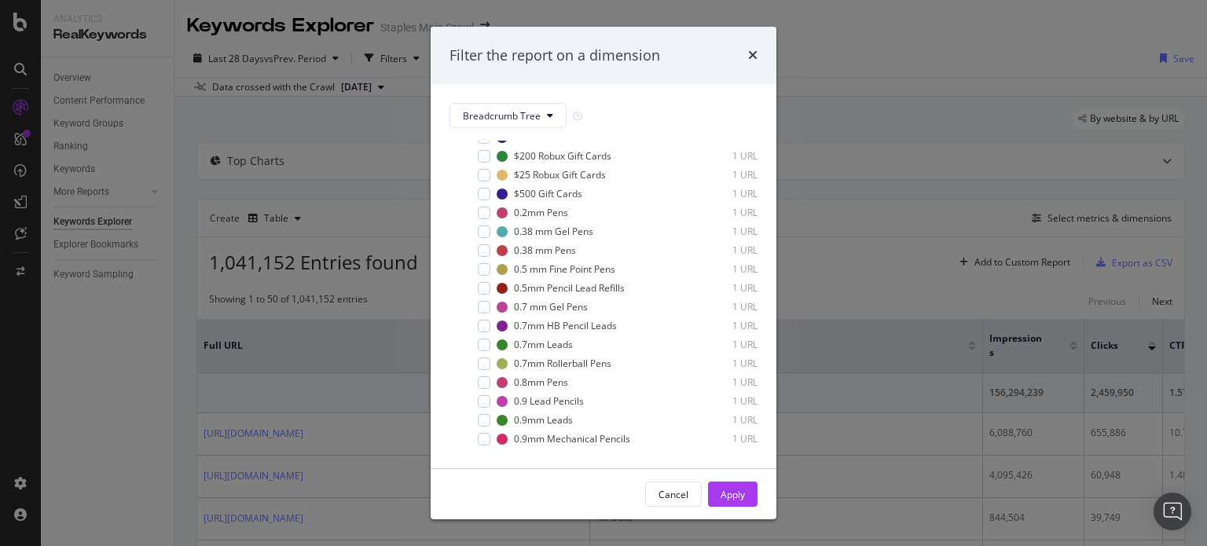
scroll to position [1221, 0]
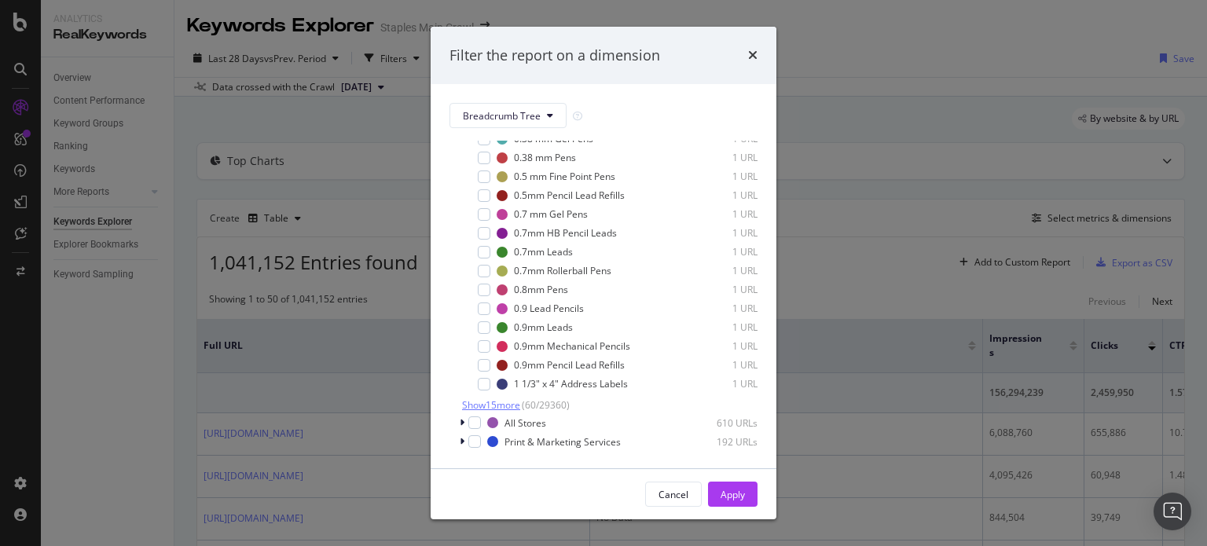
click at [509, 402] on span "Show 15 more" at bounding box center [491, 405] width 58 height 13
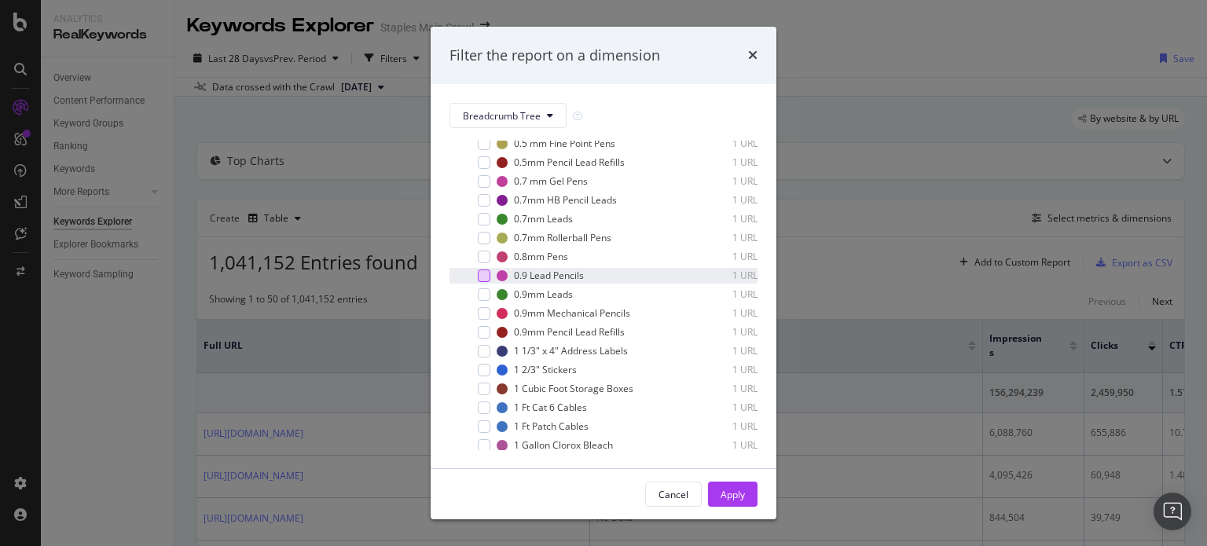
click at [484, 282] on div "modal" at bounding box center [484, 276] width 13 height 13
click at [734, 482] on button "Apply" at bounding box center [733, 494] width 50 height 25
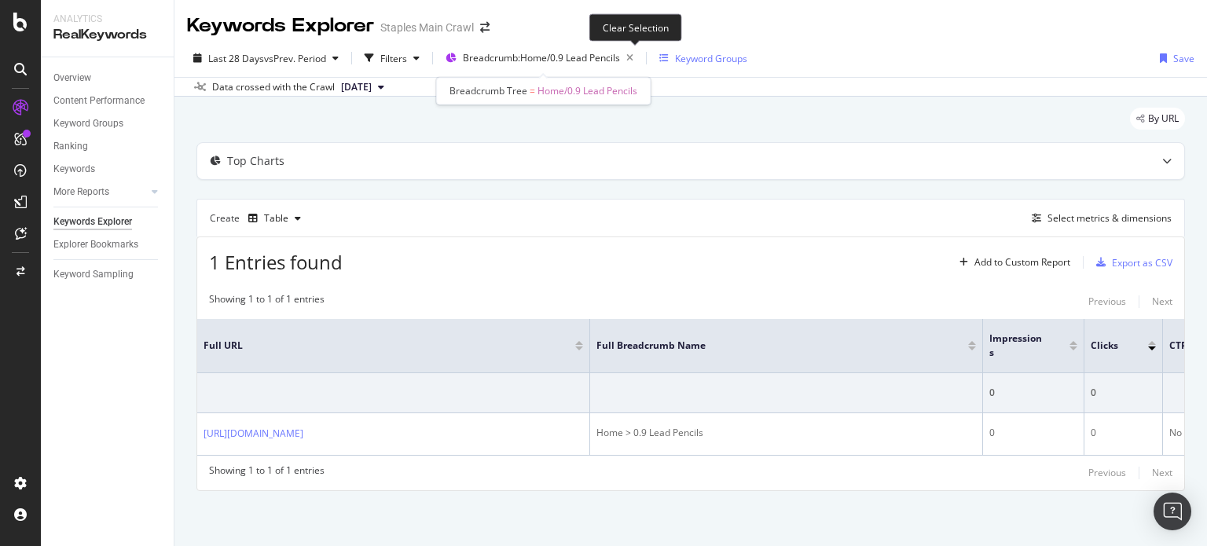
drag, startPoint x: 636, startPoint y: 55, endPoint x: 619, endPoint y: 59, distance: 17.7
click at [636, 55] on icon "button" at bounding box center [630, 58] width 20 height 22
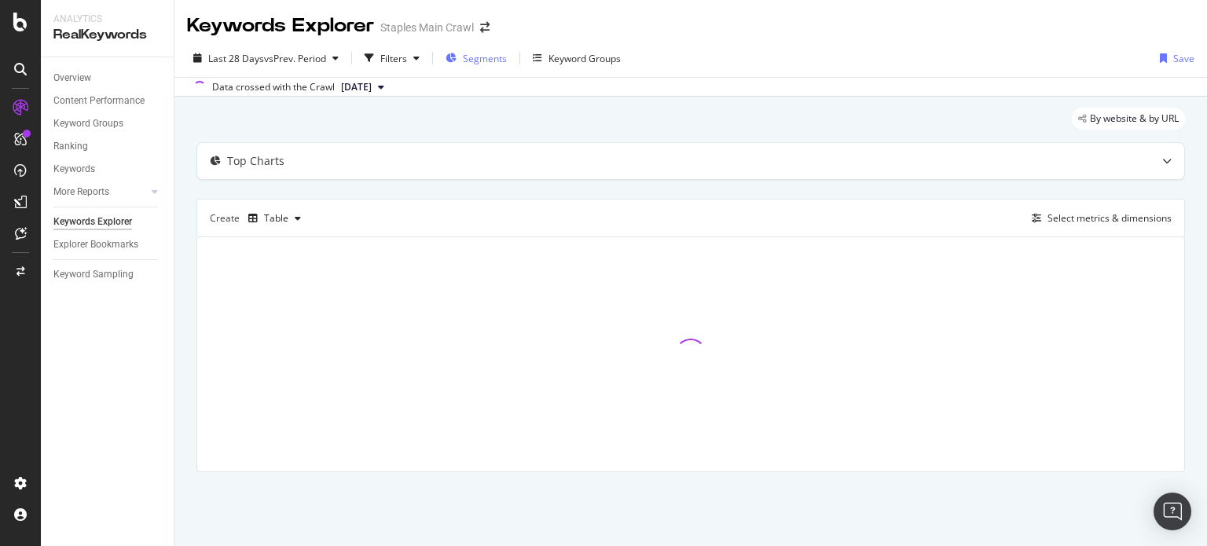
click at [479, 59] on span "Segments" at bounding box center [485, 58] width 44 height 13
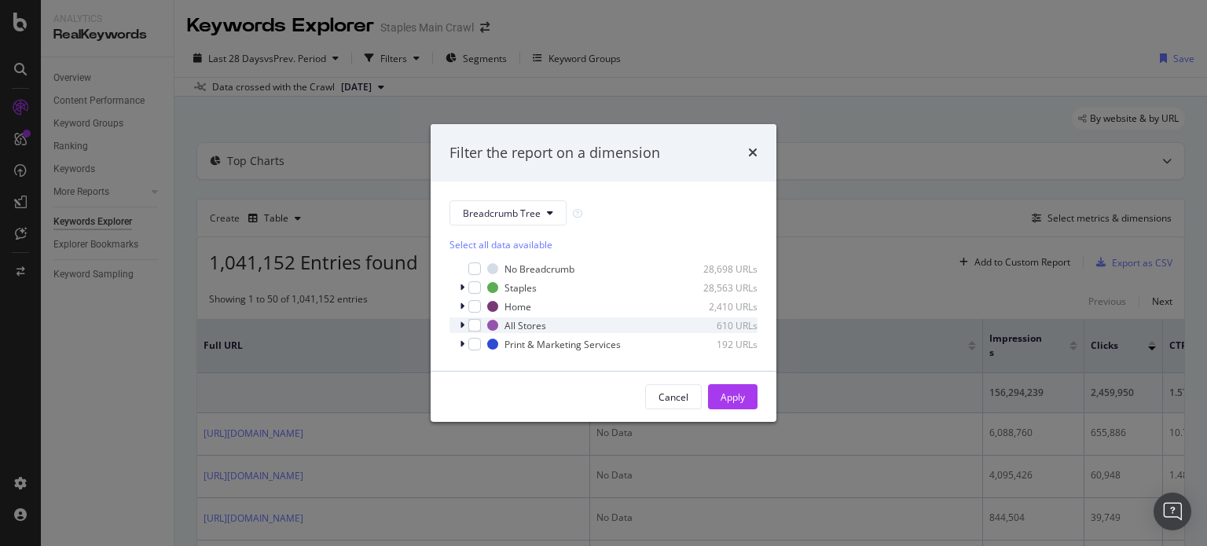
click at [465, 325] on div "modal" at bounding box center [463, 326] width 9 height 16
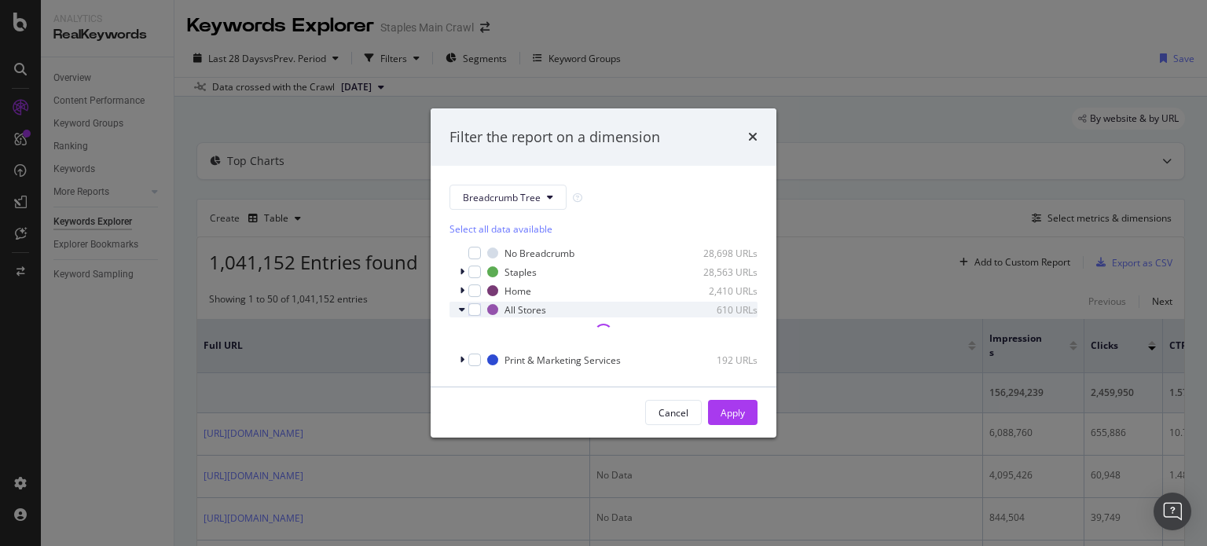
click at [461, 310] on icon "modal" at bounding box center [462, 309] width 6 height 9
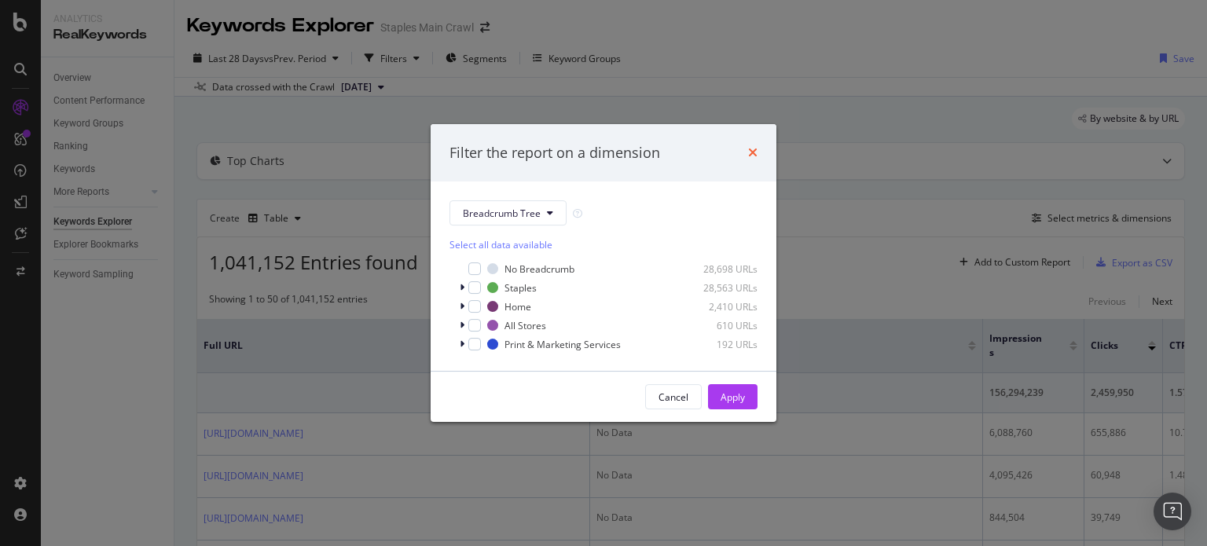
click at [748, 152] on icon "times" at bounding box center [752, 152] width 9 height 13
